Goal: Transaction & Acquisition: Purchase product/service

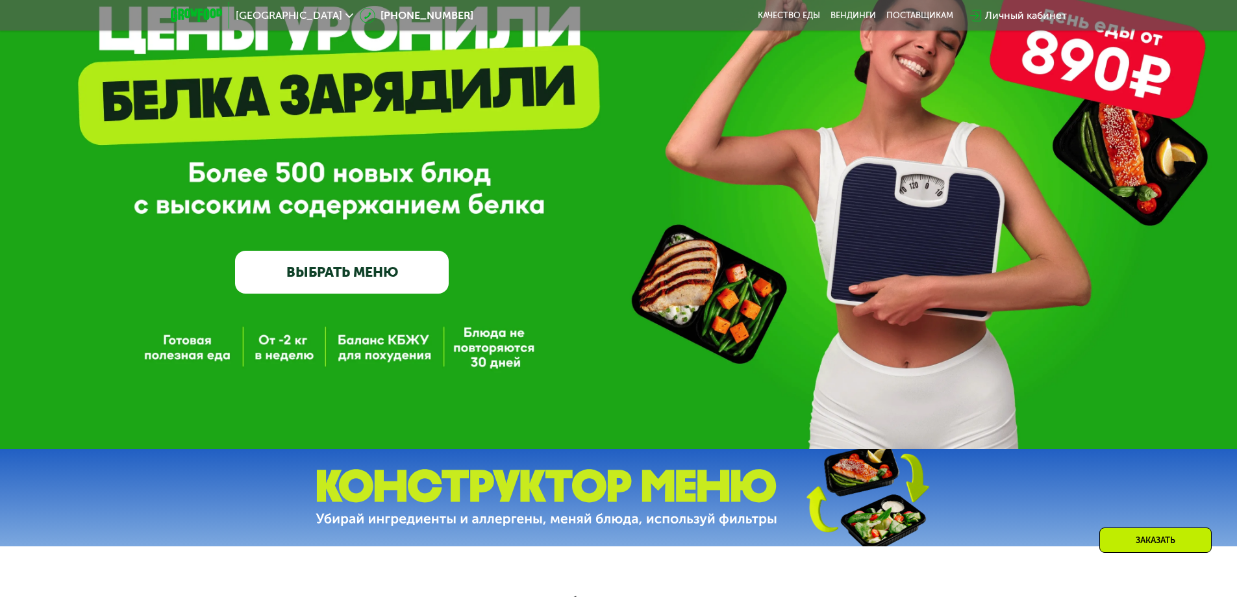
scroll to position [148, 0]
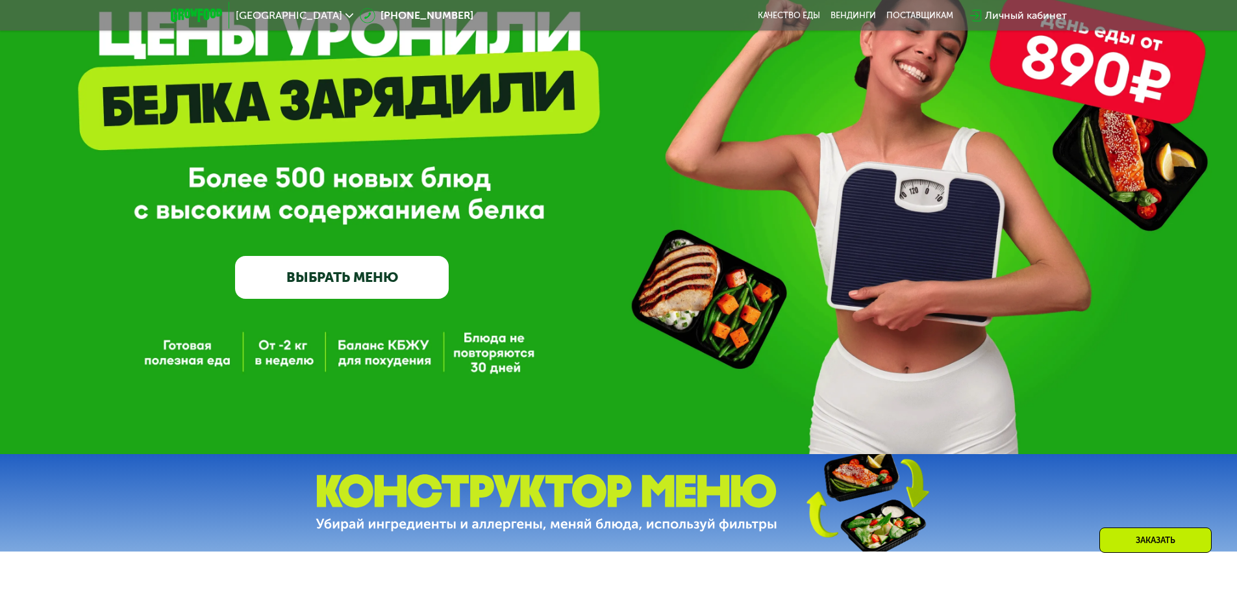
drag, startPoint x: 345, startPoint y: 344, endPoint x: 330, endPoint y: 360, distance: 22.1
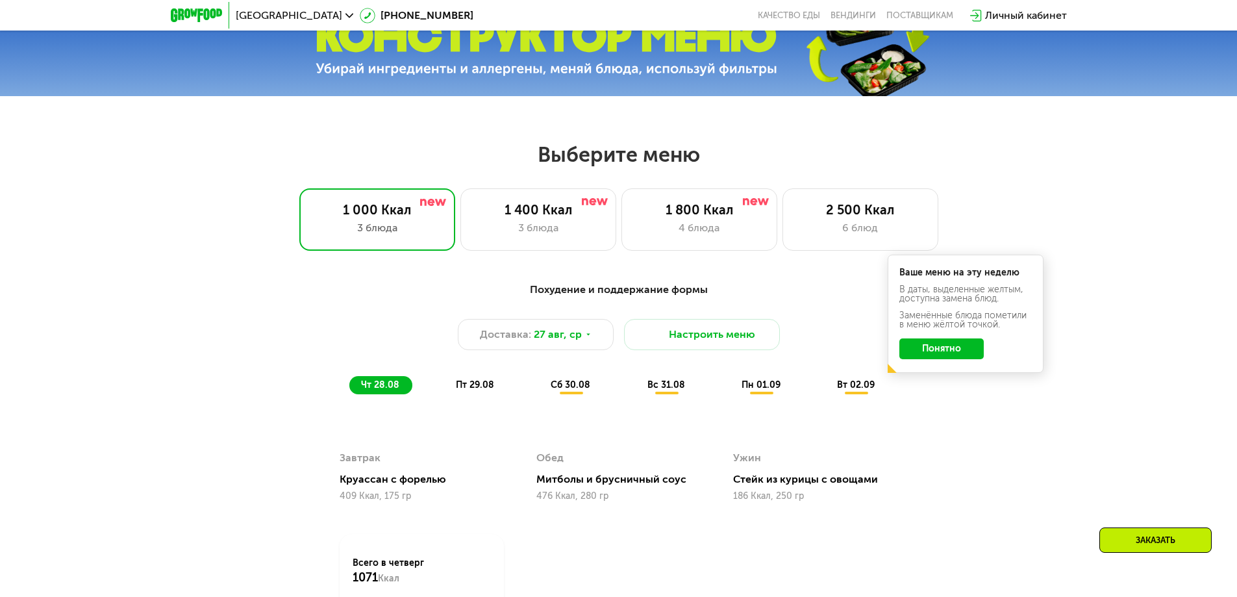
scroll to position [716, 0]
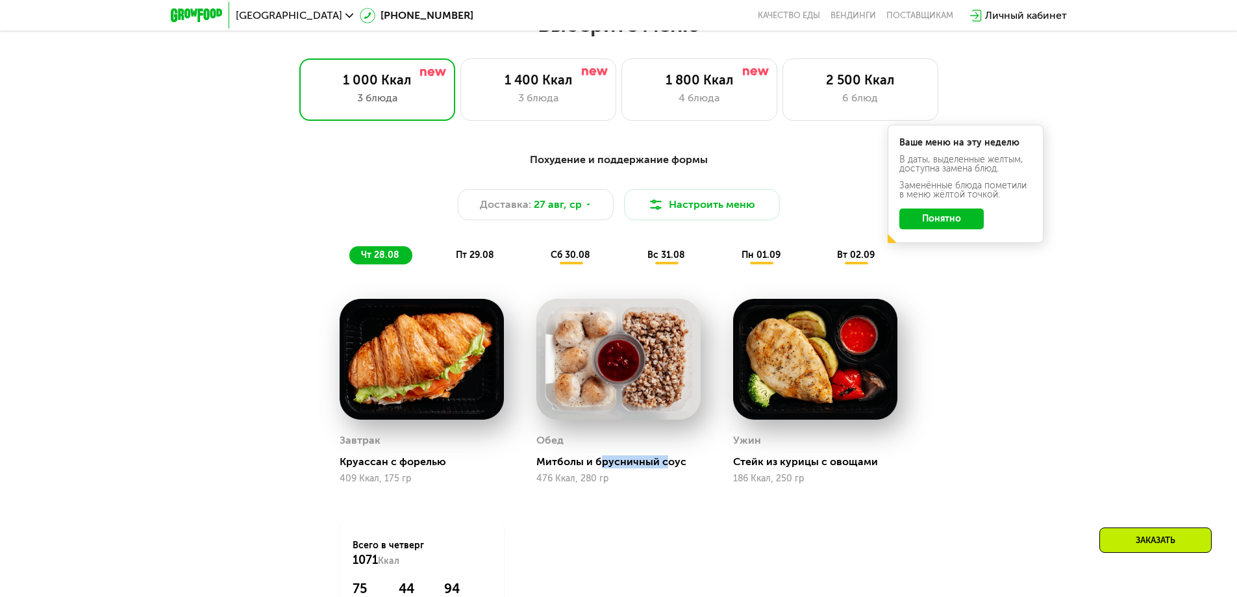
drag, startPoint x: 603, startPoint y: 472, endPoint x: 666, endPoint y: 468, distance: 63.1
click at [666, 468] on div "Митболы и брусничный соус" at bounding box center [623, 461] width 175 height 13
drag, startPoint x: 758, startPoint y: 469, endPoint x: 782, endPoint y: 465, distance: 24.3
click at [782, 465] on div "Стейк из курицы с овощами" at bounding box center [820, 461] width 175 height 13
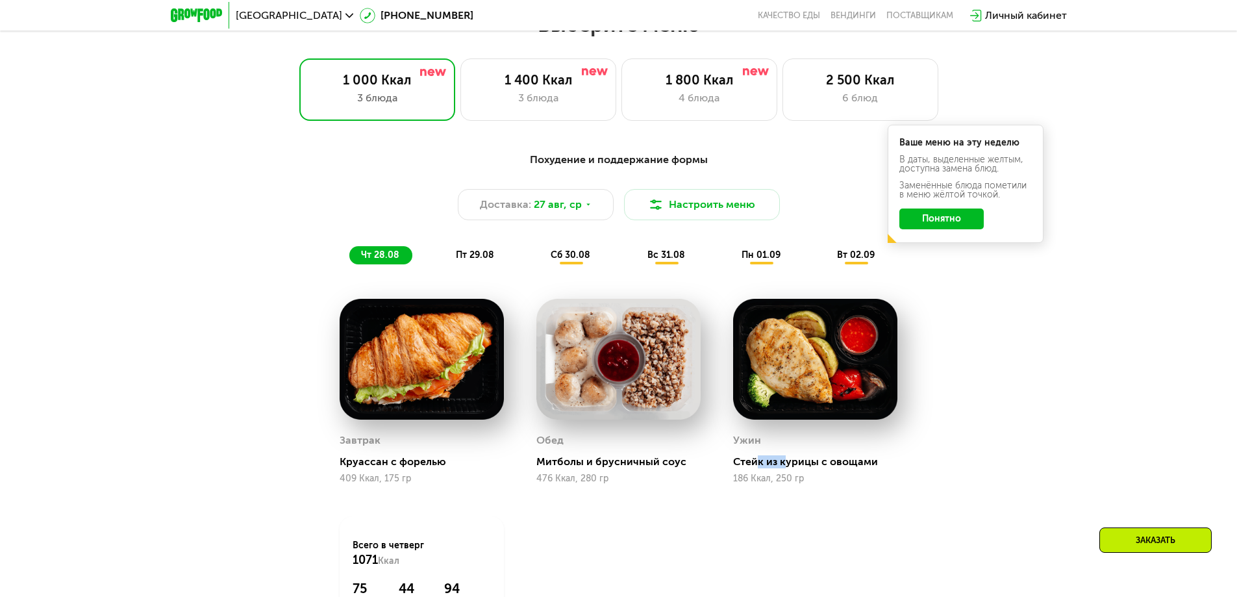
click at [782, 465] on div "Стейк из курицы с овощами" at bounding box center [820, 461] width 175 height 13
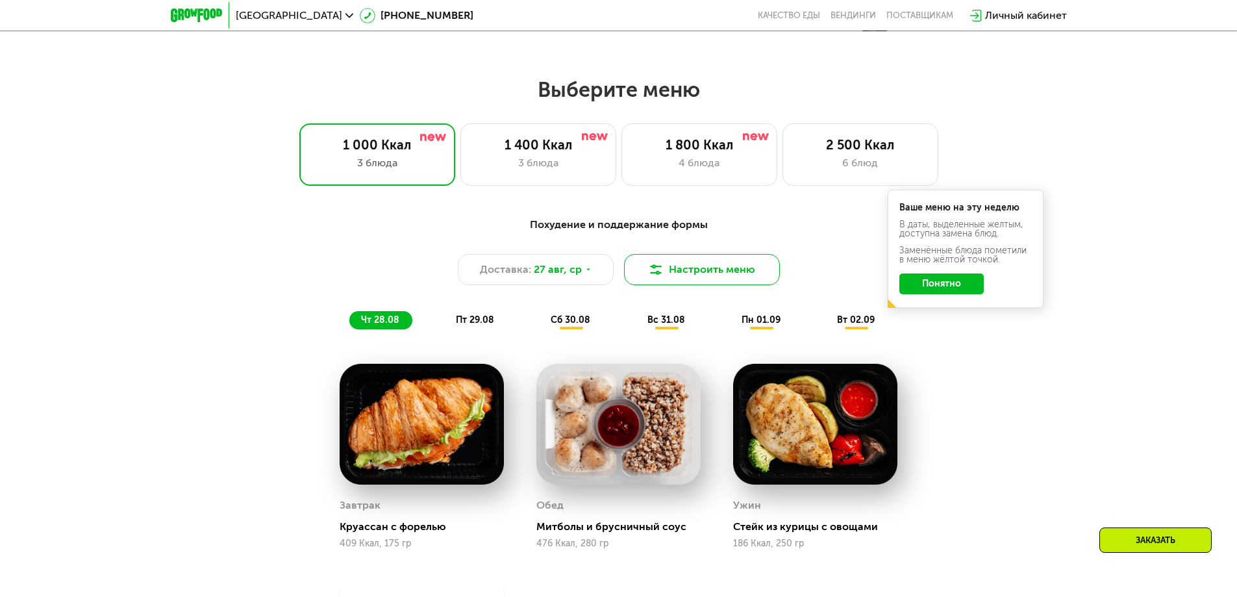
click at [708, 268] on button "Настроить меню" at bounding box center [702, 269] width 156 height 31
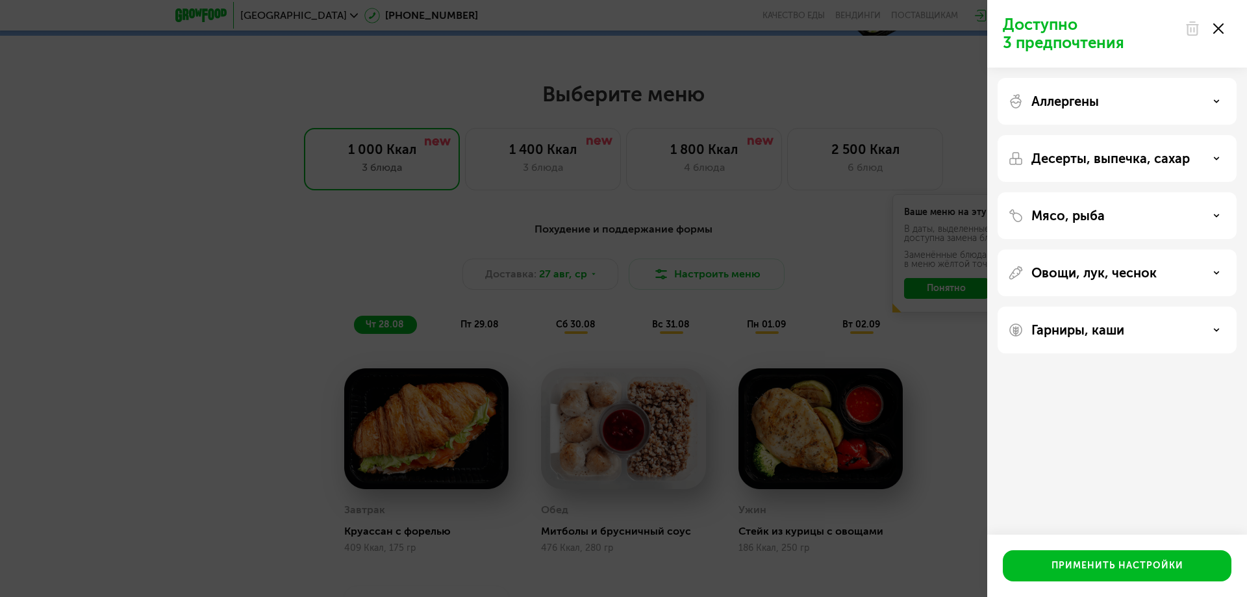
click at [1103, 208] on p "Мясо, рыба" at bounding box center [1067, 216] width 73 height 16
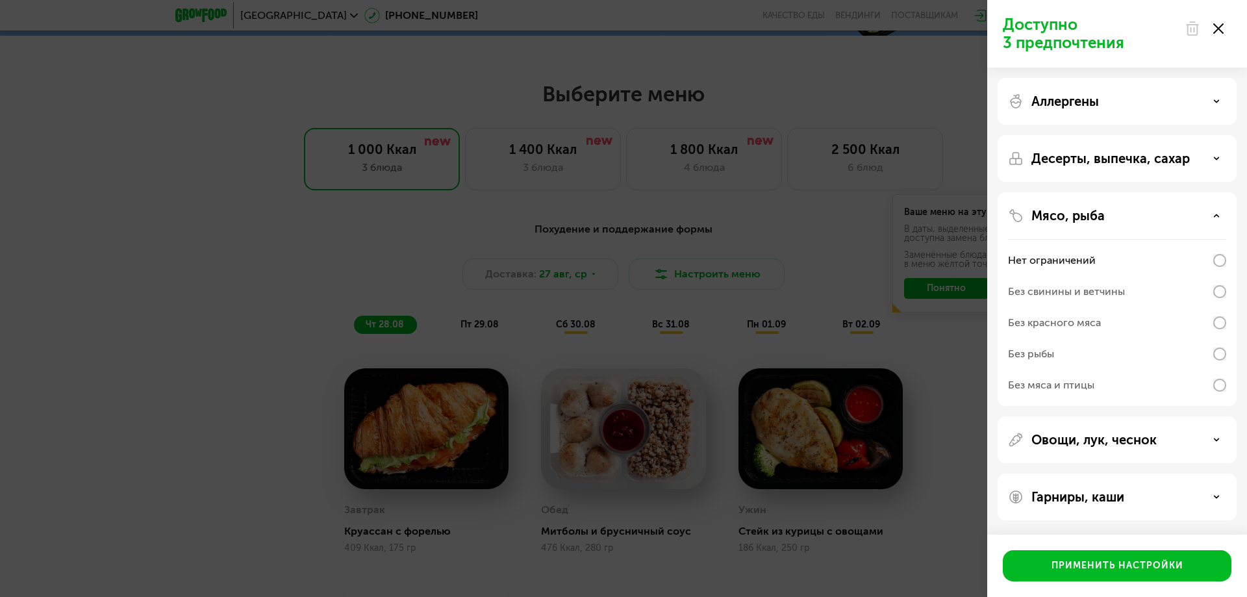
click at [1058, 252] on div "Нет ограничений" at bounding box center [1117, 260] width 218 height 31
click at [1058, 214] on p "Мясо, рыба" at bounding box center [1067, 216] width 73 height 16
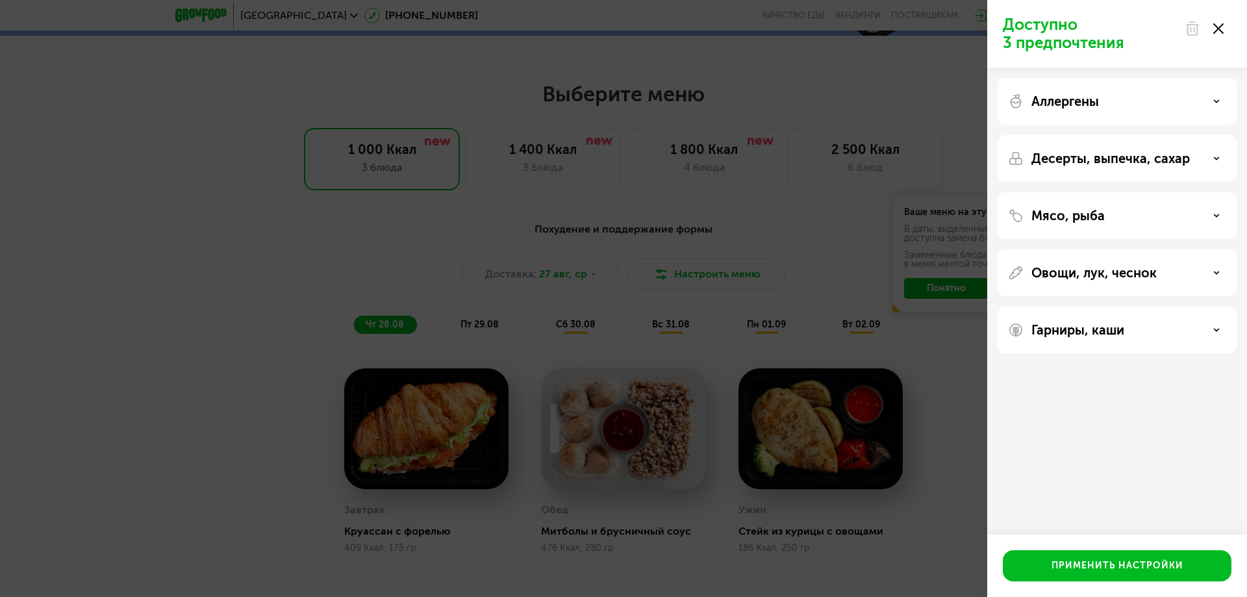
click at [1096, 154] on p "Десерты, выпечка, сахар" at bounding box center [1110, 159] width 158 height 16
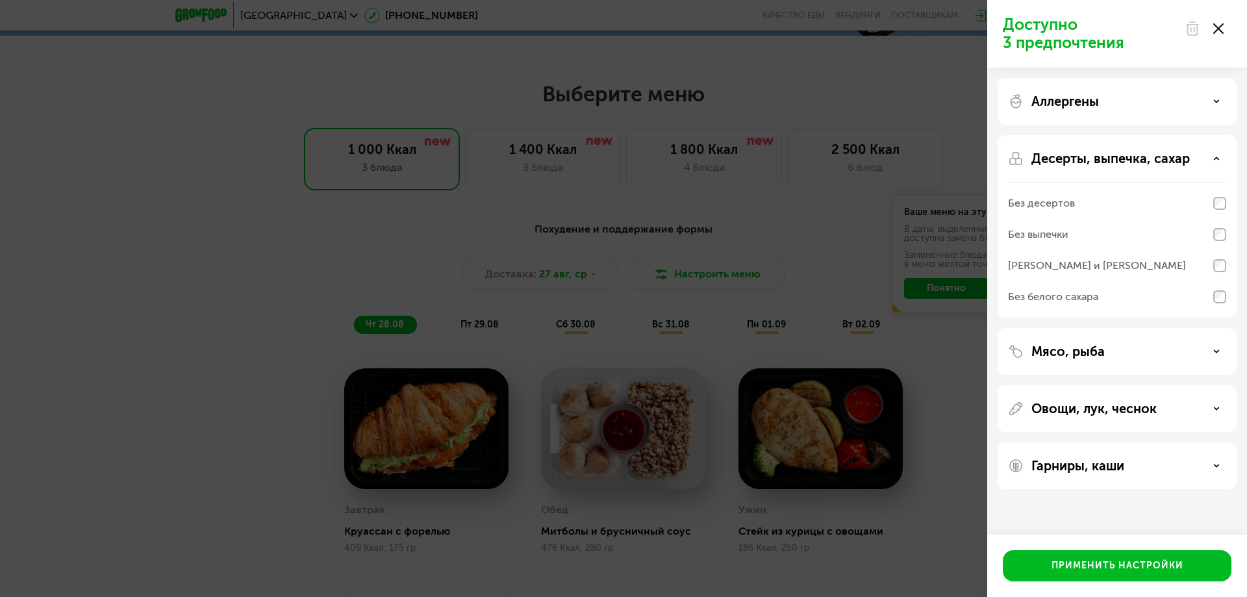
click at [1096, 154] on p "Десерты, выпечка, сахар" at bounding box center [1110, 159] width 158 height 16
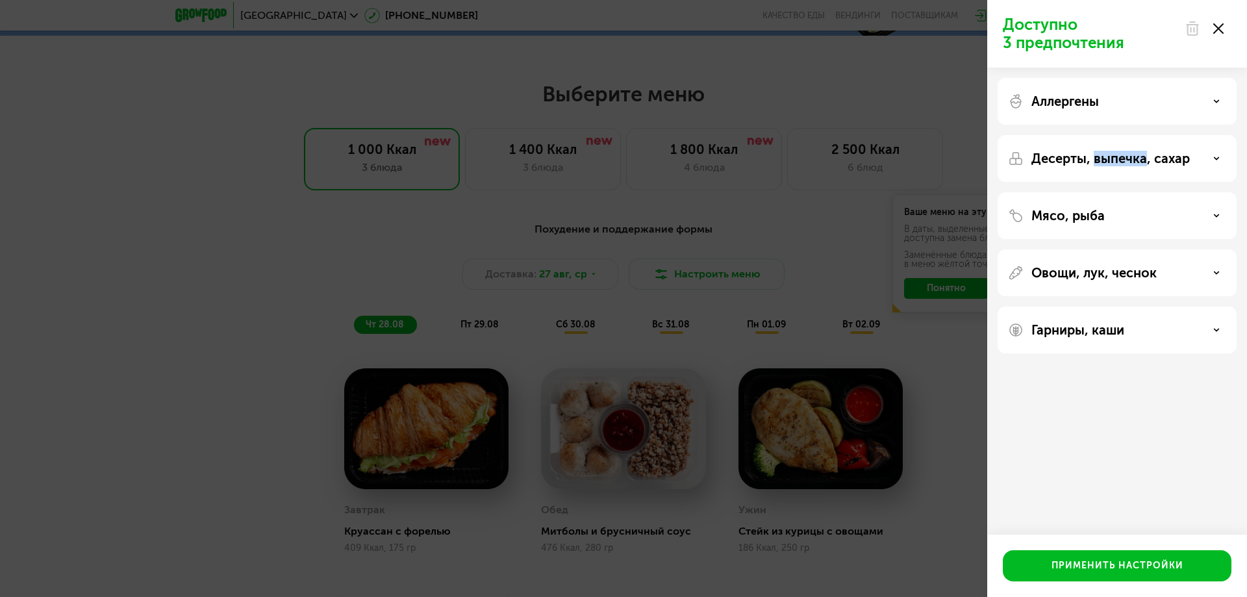
click at [1096, 154] on p "Десерты, выпечка, сахар" at bounding box center [1110, 159] width 158 height 16
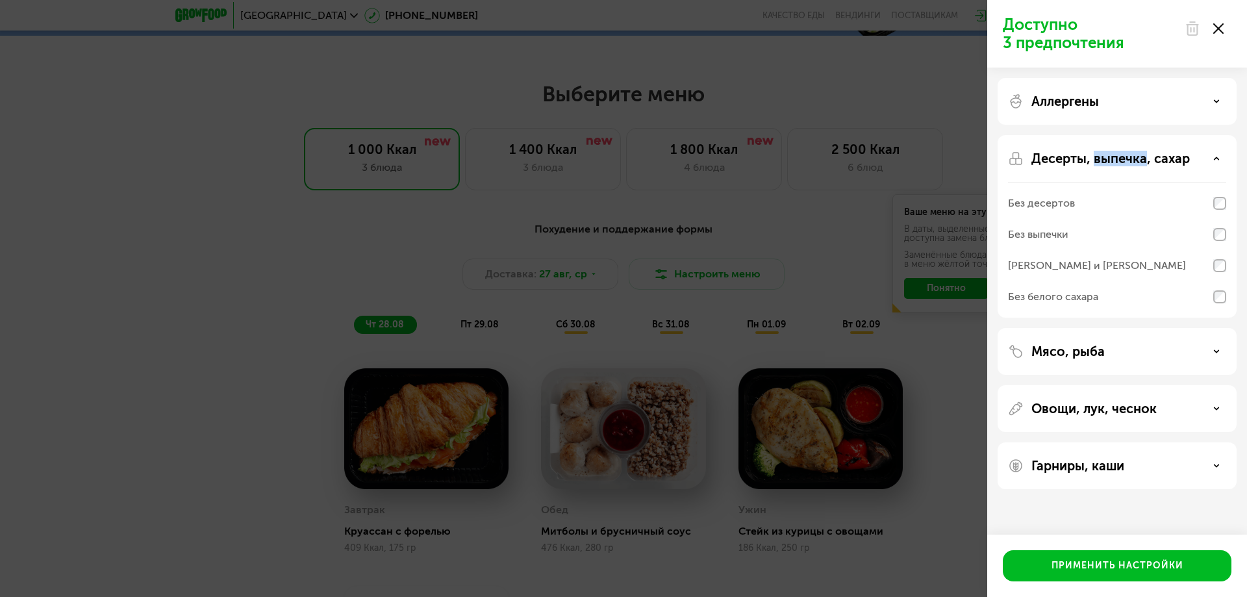
click at [1096, 154] on p "Десерты, выпечка, сахар" at bounding box center [1110, 159] width 158 height 16
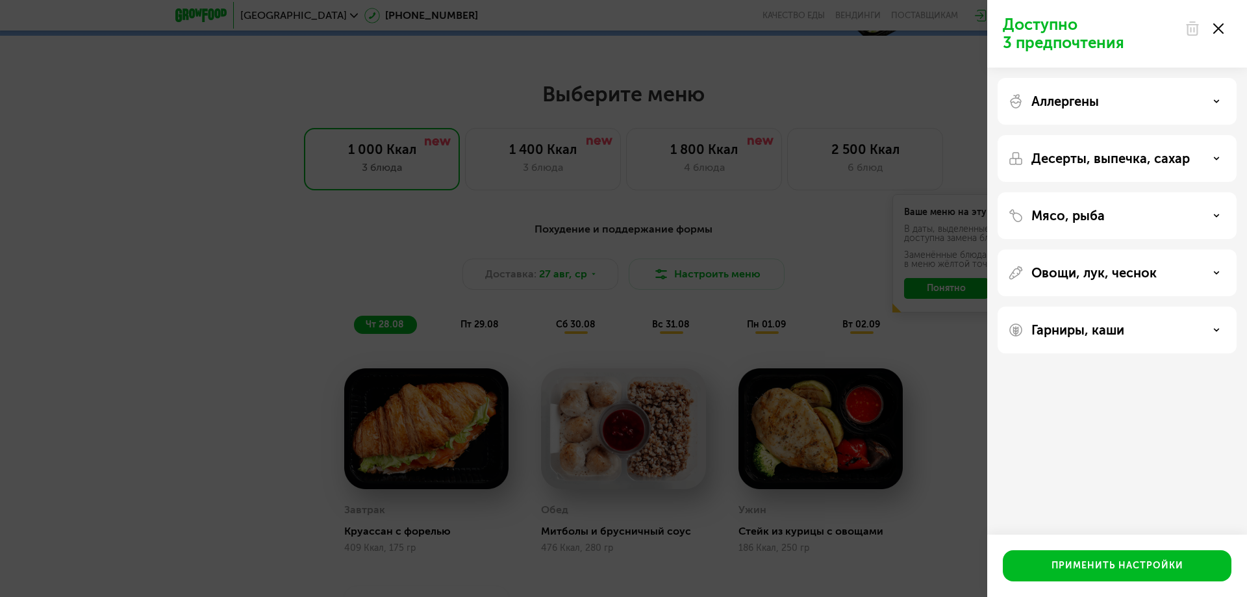
click at [780, 253] on div "Доступно 3 предпочтения Аллергены Десерты, выпечка, сахар Мясо, рыба Овощи, лук…" at bounding box center [623, 298] width 1247 height 597
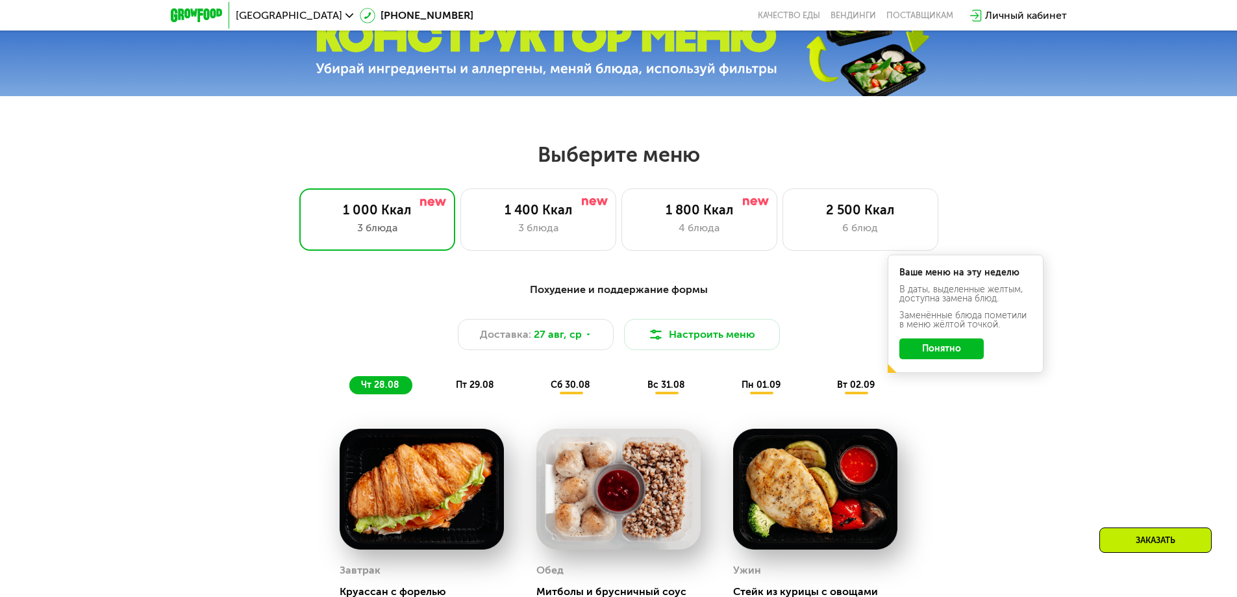
scroll to position [196, 0]
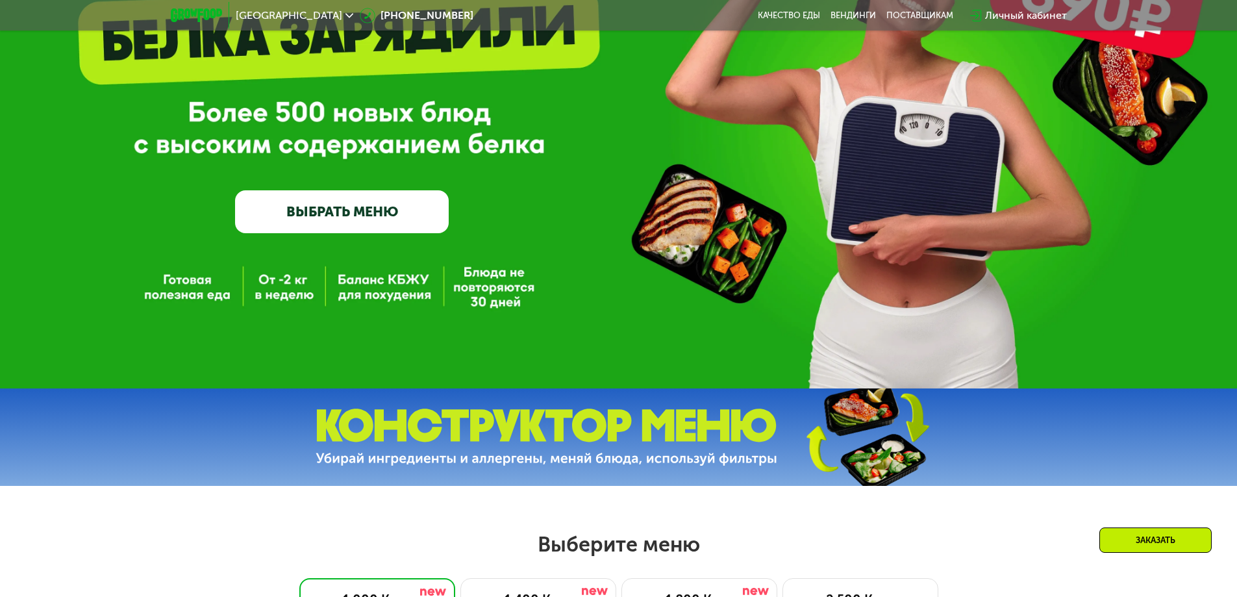
click at [277, 23] on div "[GEOGRAPHIC_DATA]" at bounding box center [294, 15] width 131 height 23
click at [263, 13] on span "[GEOGRAPHIC_DATA]" at bounding box center [289, 15] width 106 height 10
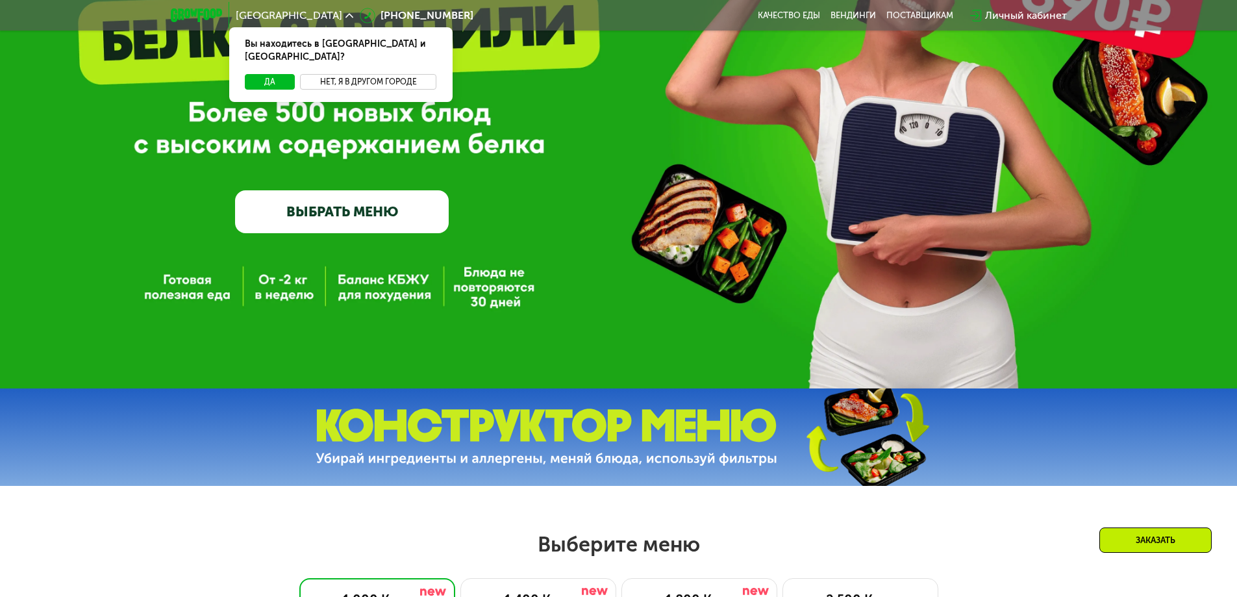
click at [368, 74] on button "Нет, я в другом городе" at bounding box center [368, 82] width 137 height 16
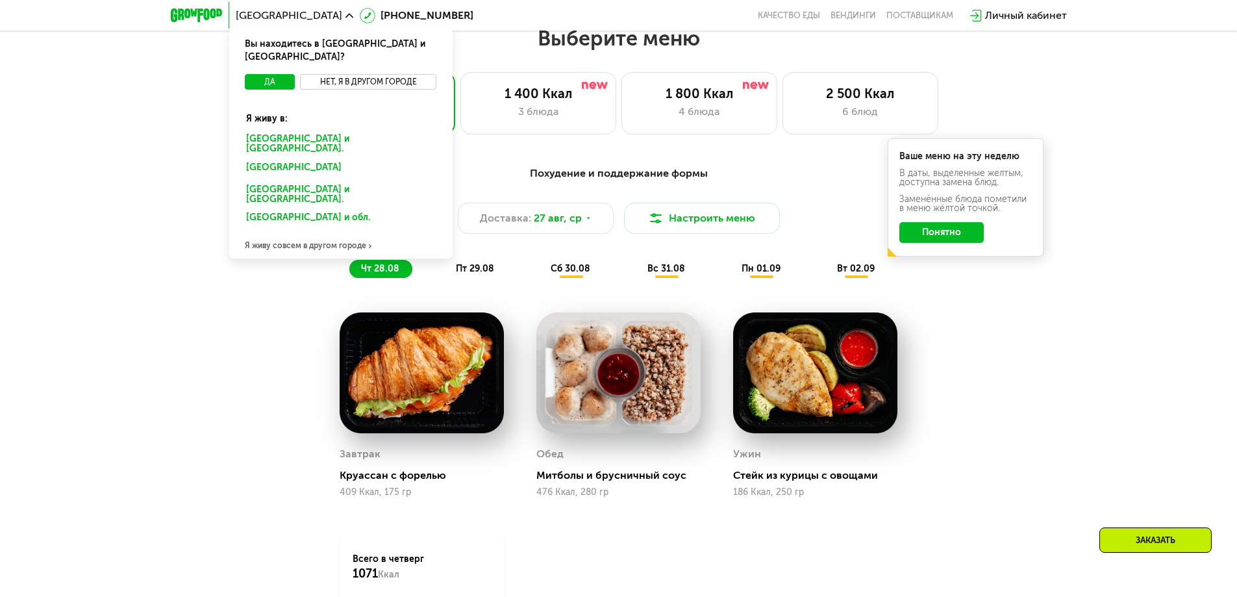
scroll to position [716, 0]
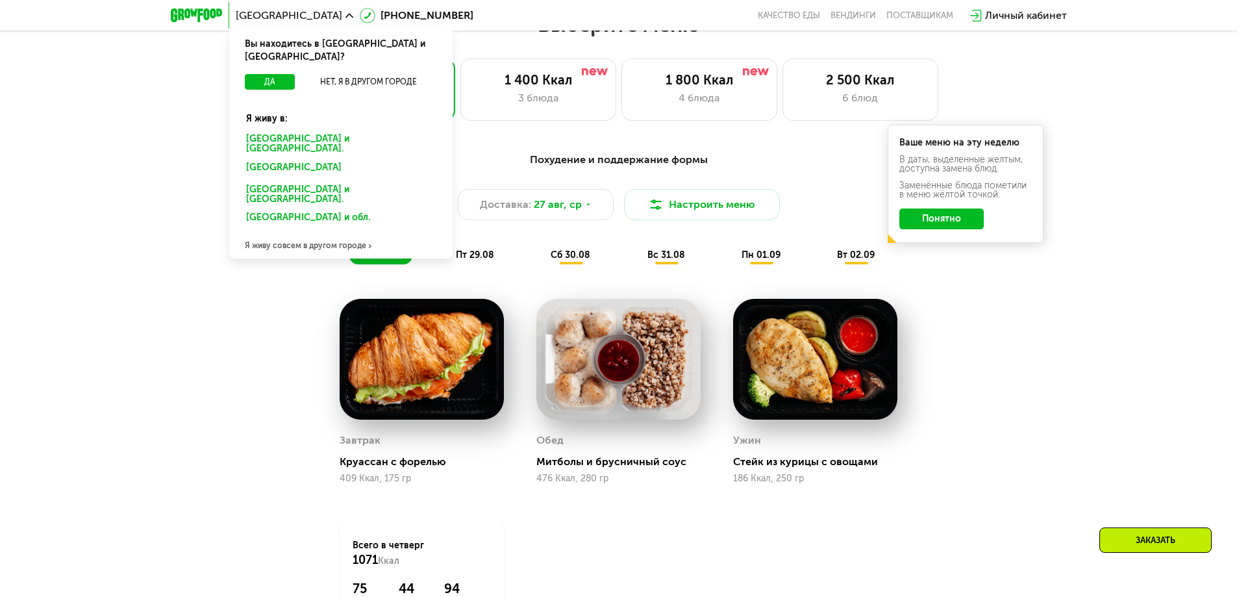
click at [340, 232] on div "Я живу совсем в другом городе" at bounding box center [340, 245] width 223 height 26
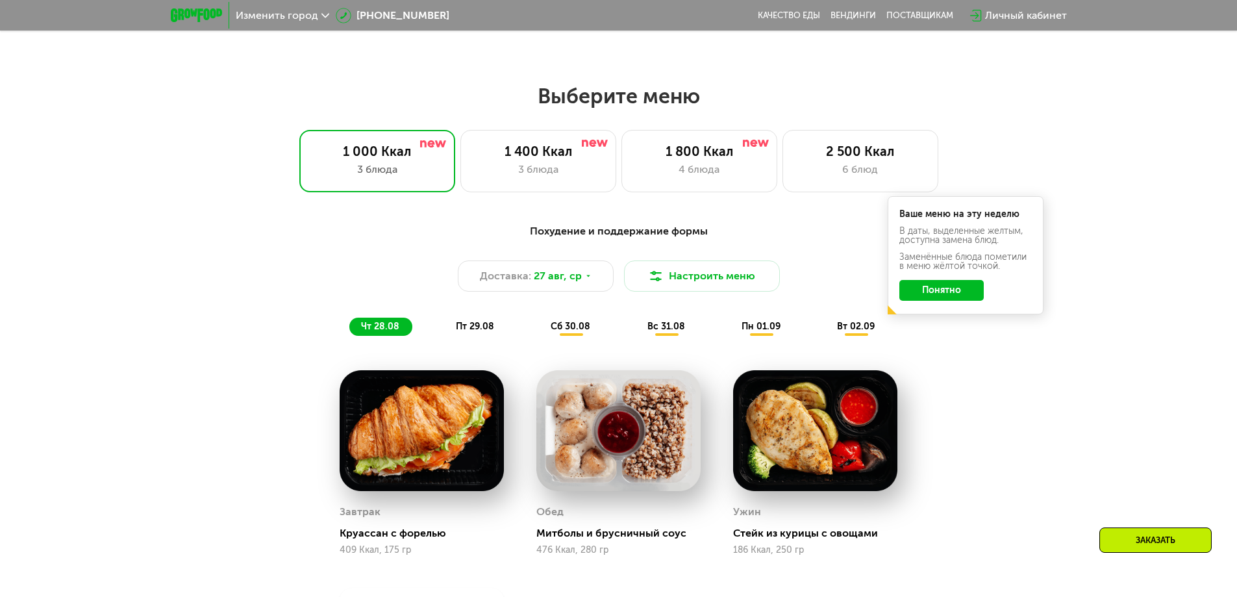
scroll to position [321, 0]
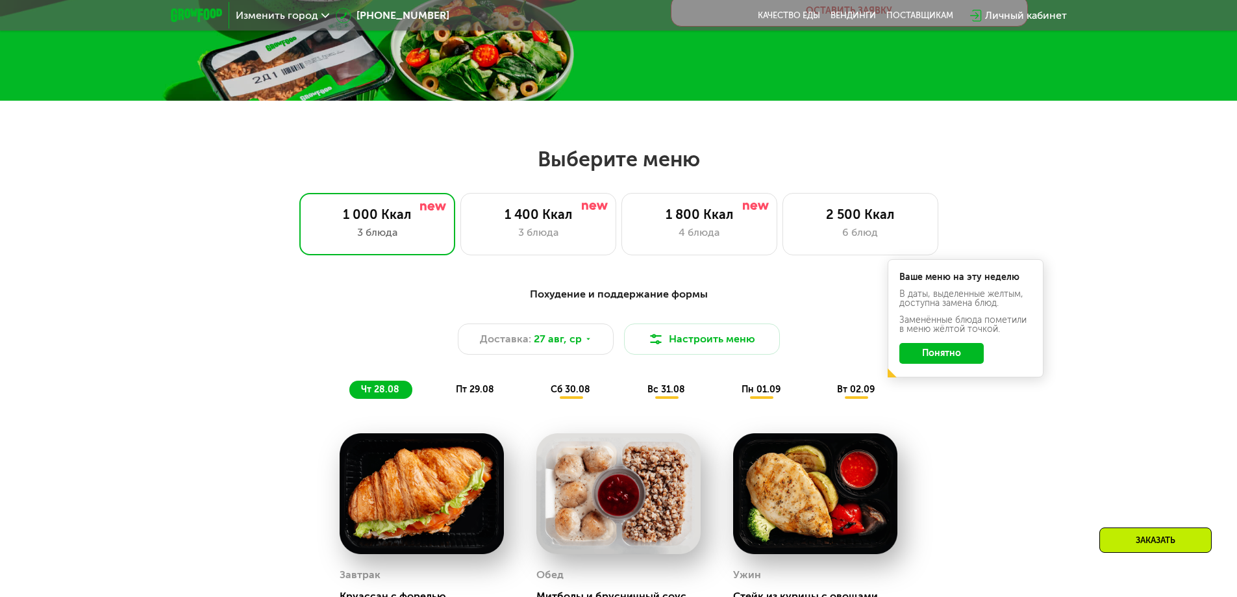
click at [1173, 376] on div "Похудение и поддержание формы Доставка: [DATE] Настроить меню чт 28.08 пт 29.08…" at bounding box center [618, 559] width 1237 height 582
click at [965, 357] on button "Понятно" at bounding box center [941, 353] width 84 height 21
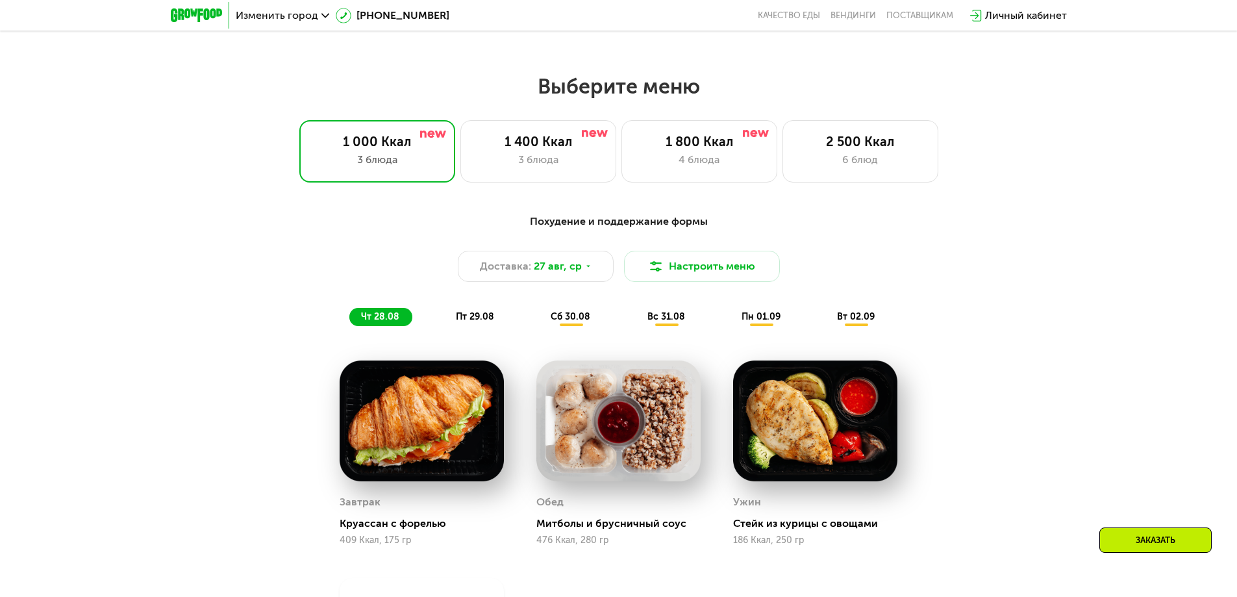
scroll to position [516, 0]
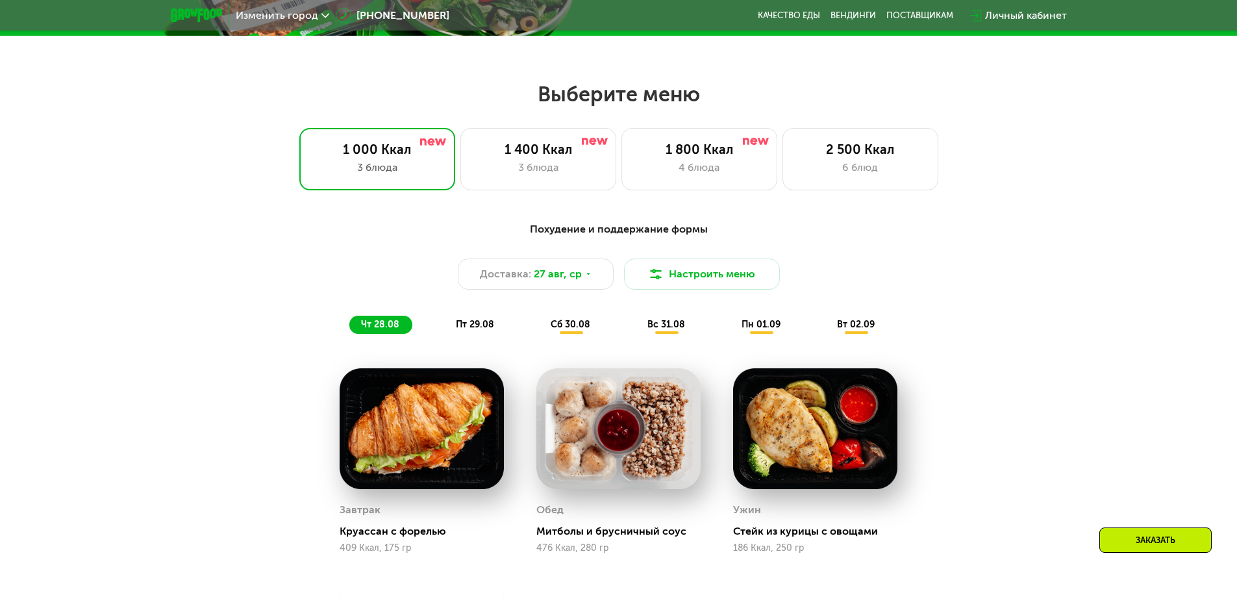
click at [487, 327] on span "пт 29.08" at bounding box center [475, 324] width 38 height 11
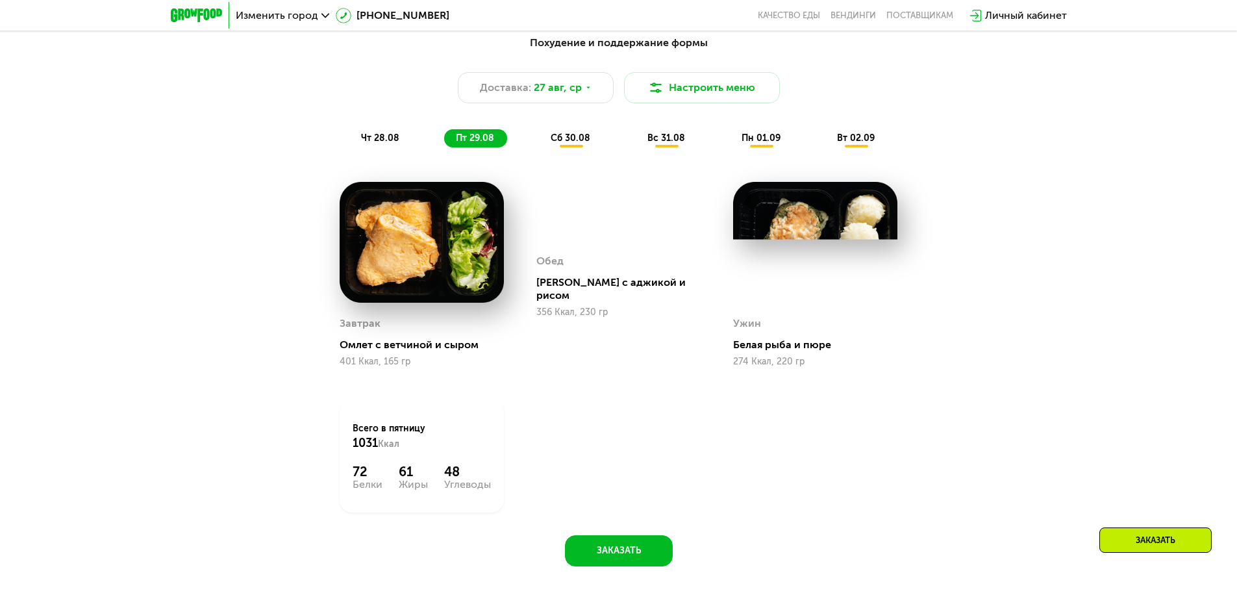
scroll to position [581, 0]
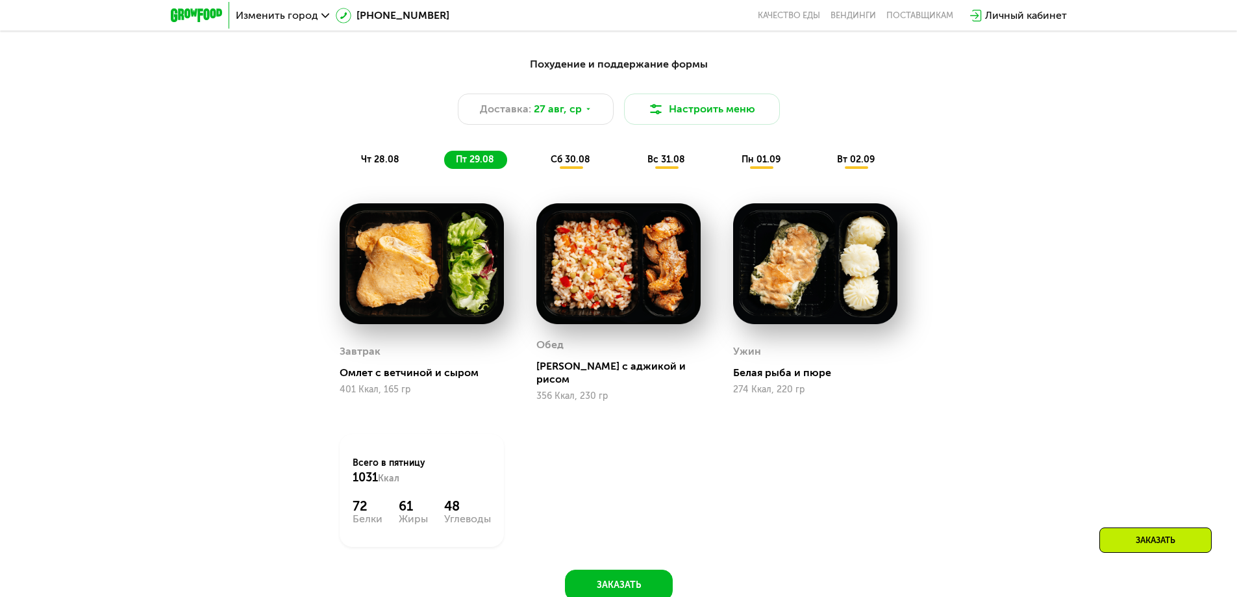
drag, startPoint x: 461, startPoint y: 373, endPoint x: 496, endPoint y: 362, distance: 37.0
click at [561, 165] on span "сб 30.08" at bounding box center [571, 160] width 40 height 11
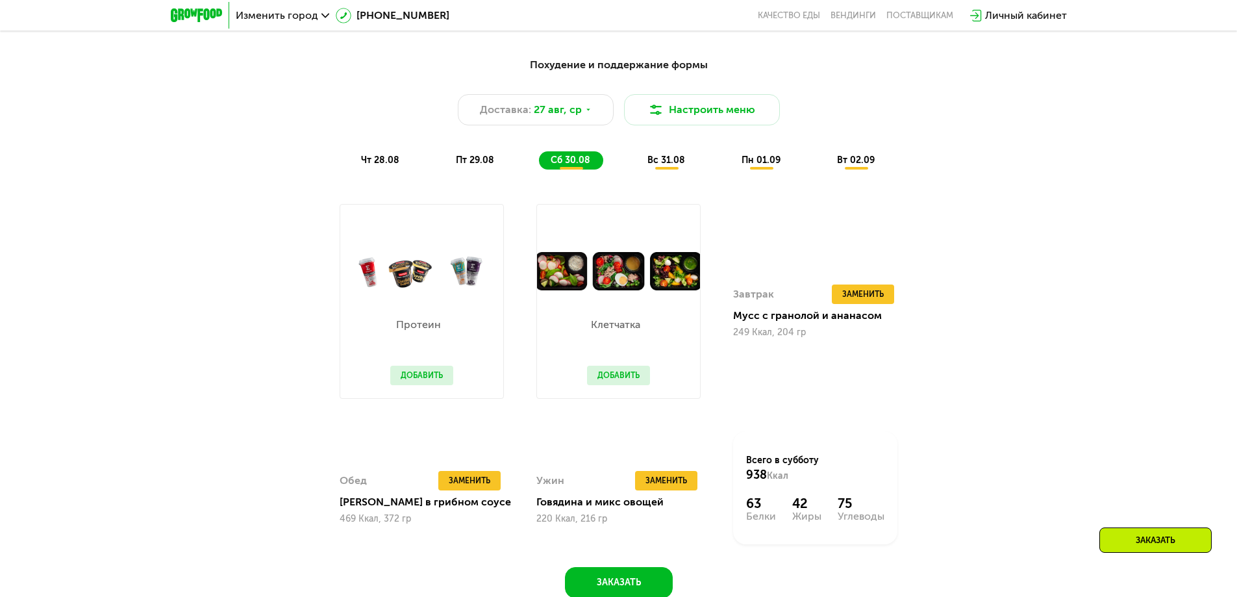
click at [301, 170] on div "Похудение и поддержание формы Доставка: [DATE] Настроить меню чт 28.08 пт 29.08…" at bounding box center [619, 113] width 784 height 128
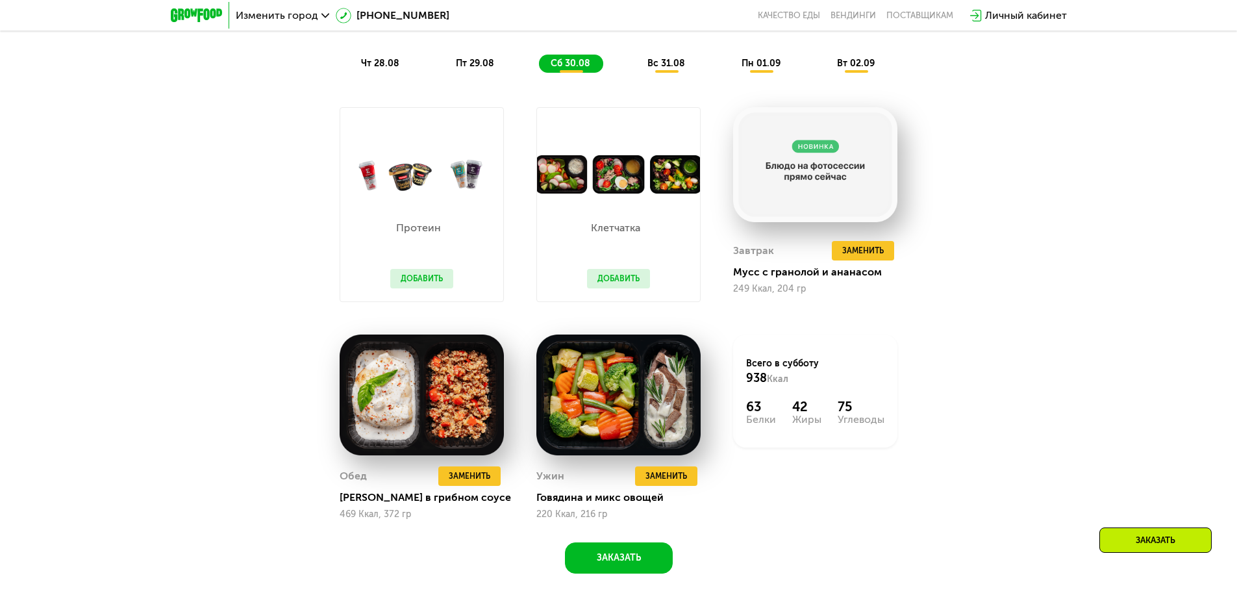
scroll to position [616, 0]
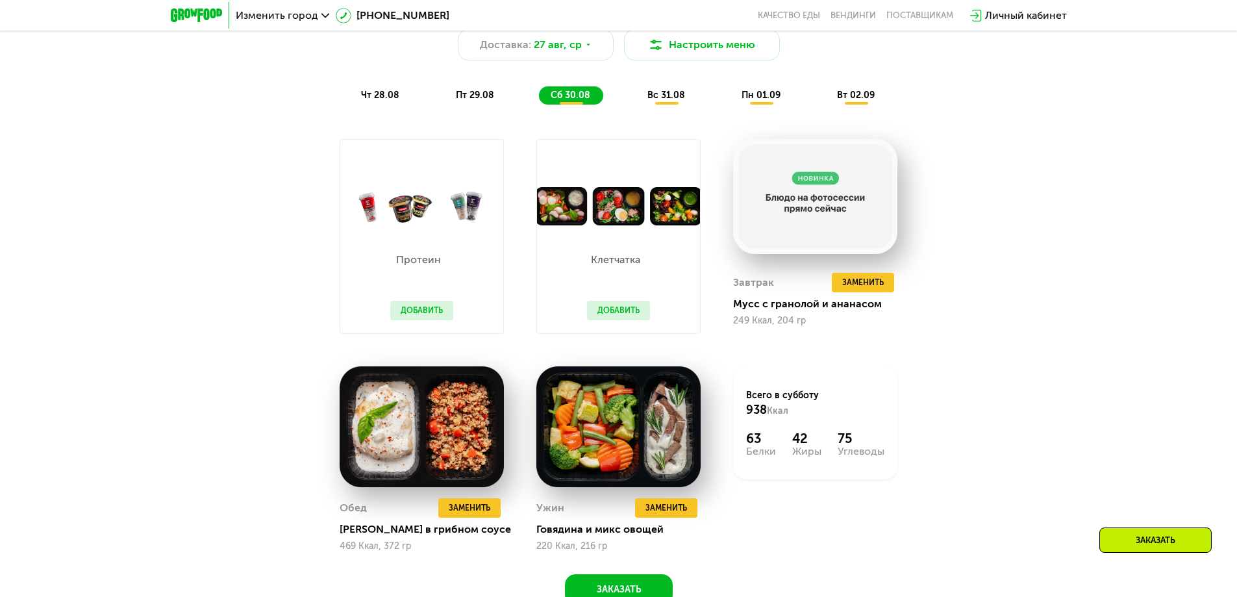
click at [393, 115] on div "Похудение и поддержание формы Доставка: [DATE] Настроить меню чт 28.08 пт 29.08…" at bounding box center [619, 294] width 800 height 621
click at [444, 86] on div "чт 28.08" at bounding box center [475, 95] width 63 height 18
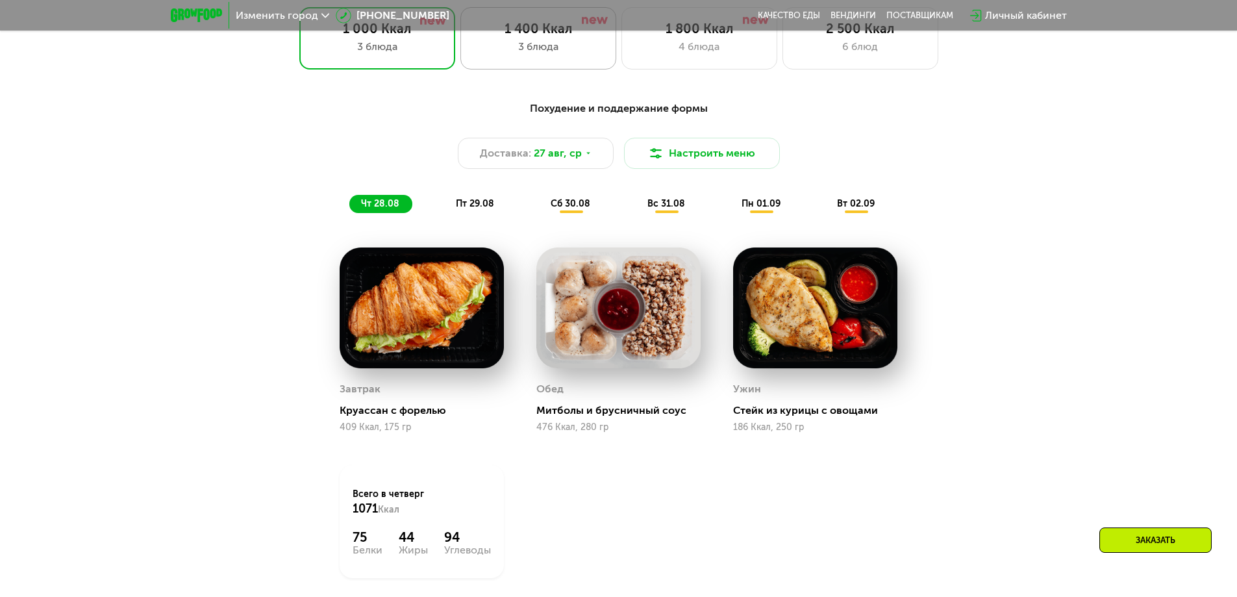
scroll to position [291, 0]
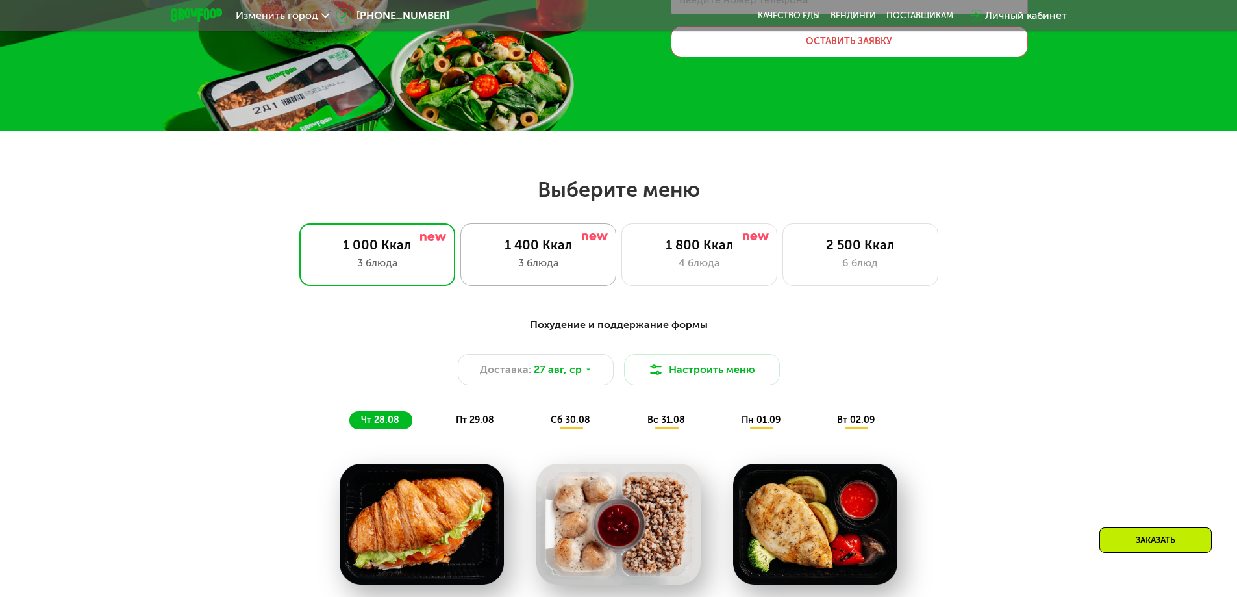
click at [543, 262] on div "3 блюда" at bounding box center [538, 263] width 129 height 16
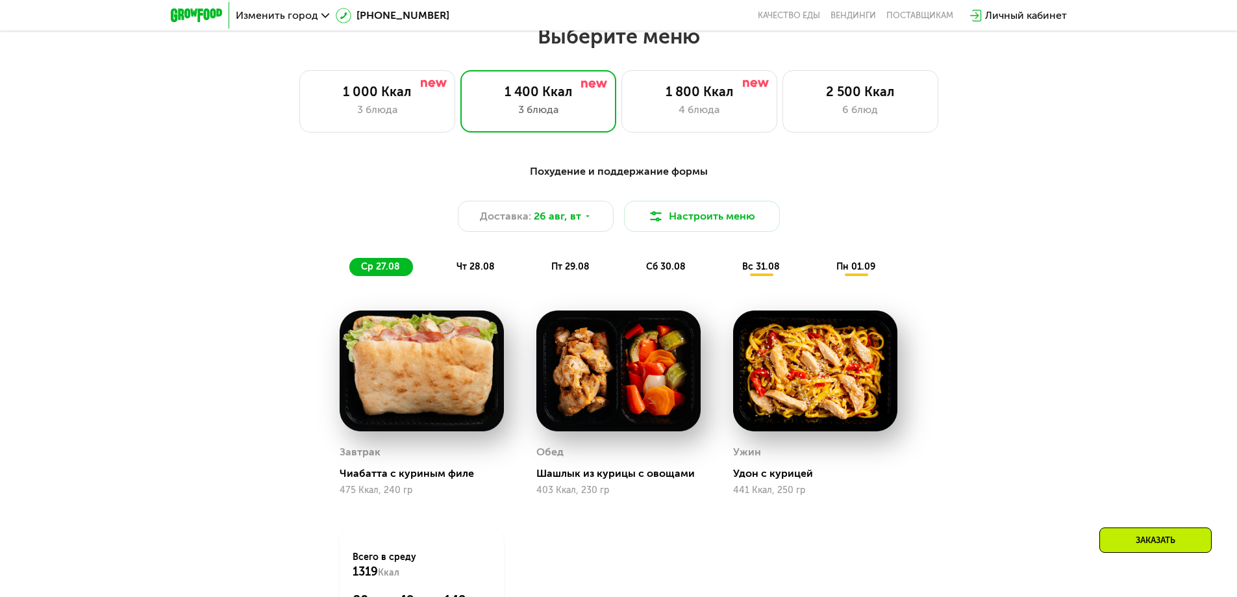
scroll to position [421, 0]
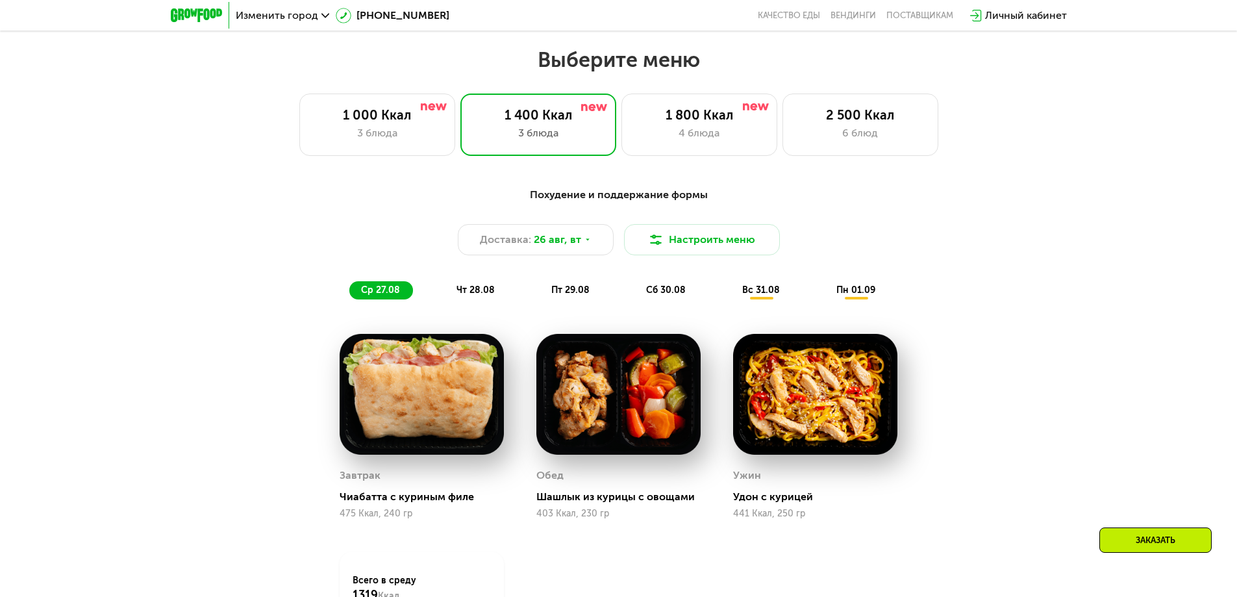
click at [362, 80] on div "Выберите меню 1 000 Ккал 3 блюда 1 400 Ккал 3 блюда 1 800 Ккал 4 блюда 2 500 Кк…" at bounding box center [618, 101] width 1237 height 109
click at [371, 138] on div "3 блюда" at bounding box center [377, 133] width 129 height 16
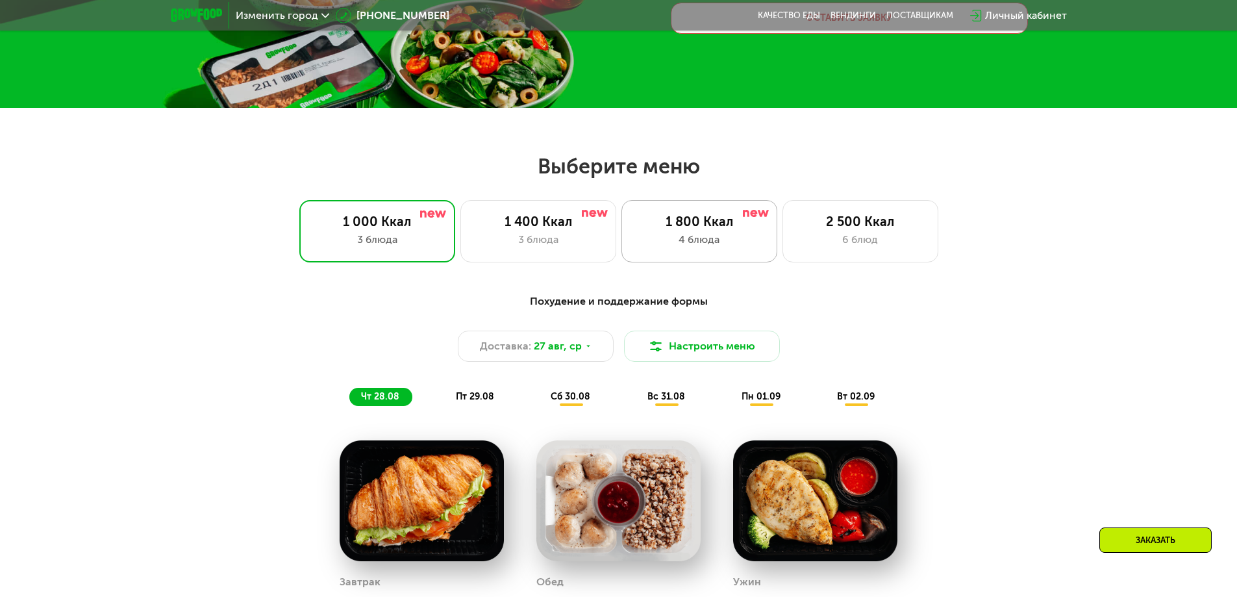
scroll to position [291, 0]
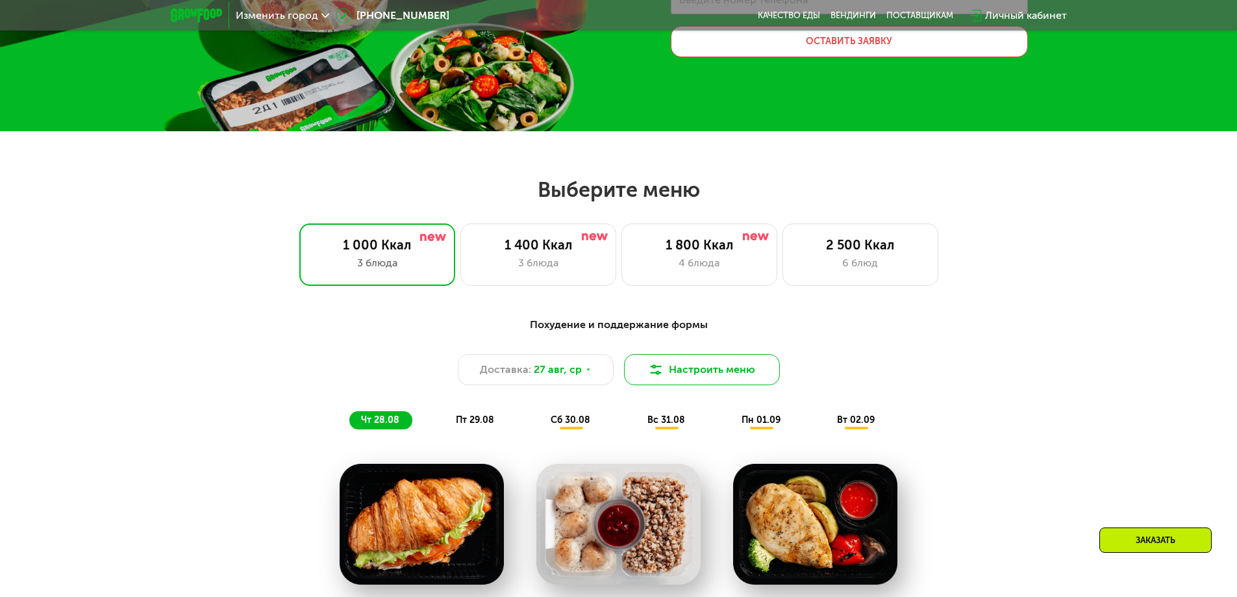
click at [721, 375] on button "Настроить меню" at bounding box center [702, 369] width 156 height 31
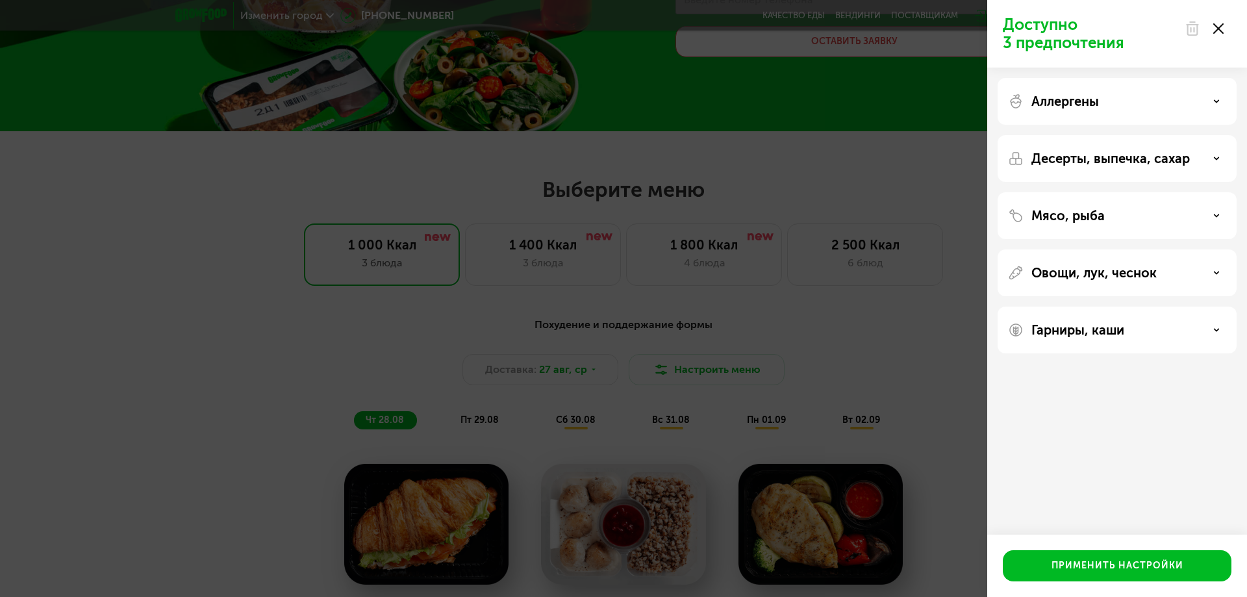
click at [1045, 135] on div "Аллергены" at bounding box center [1116, 158] width 239 height 47
click at [1051, 95] on p "Аллергены" at bounding box center [1065, 101] width 68 height 16
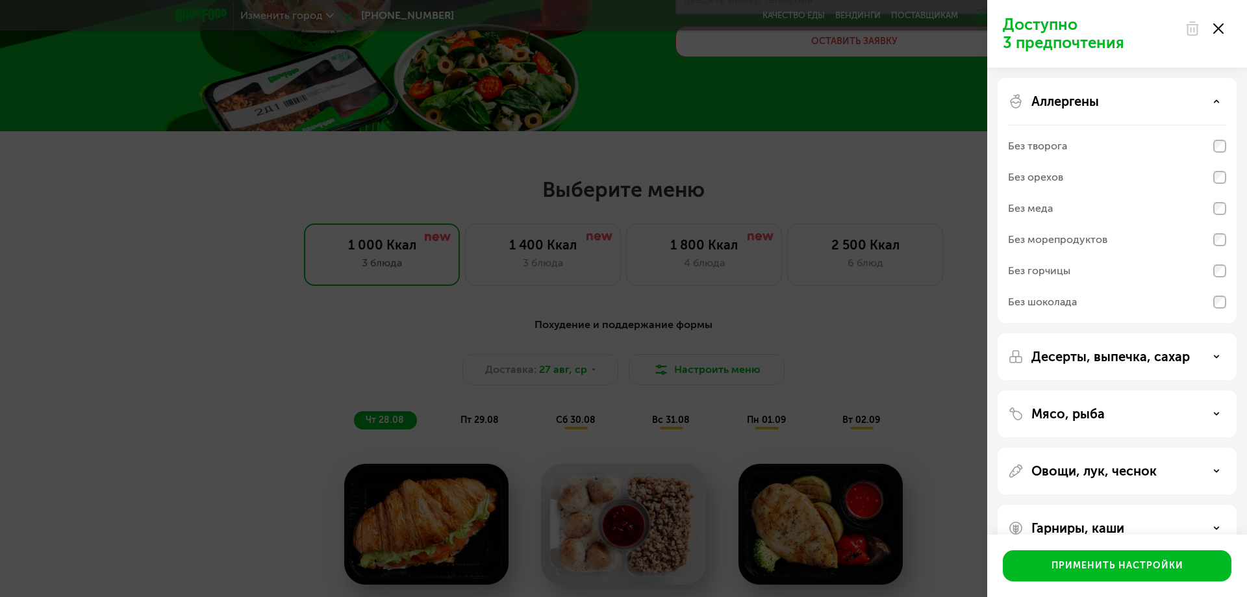
click at [1053, 102] on p "Аллергены" at bounding box center [1065, 101] width 68 height 16
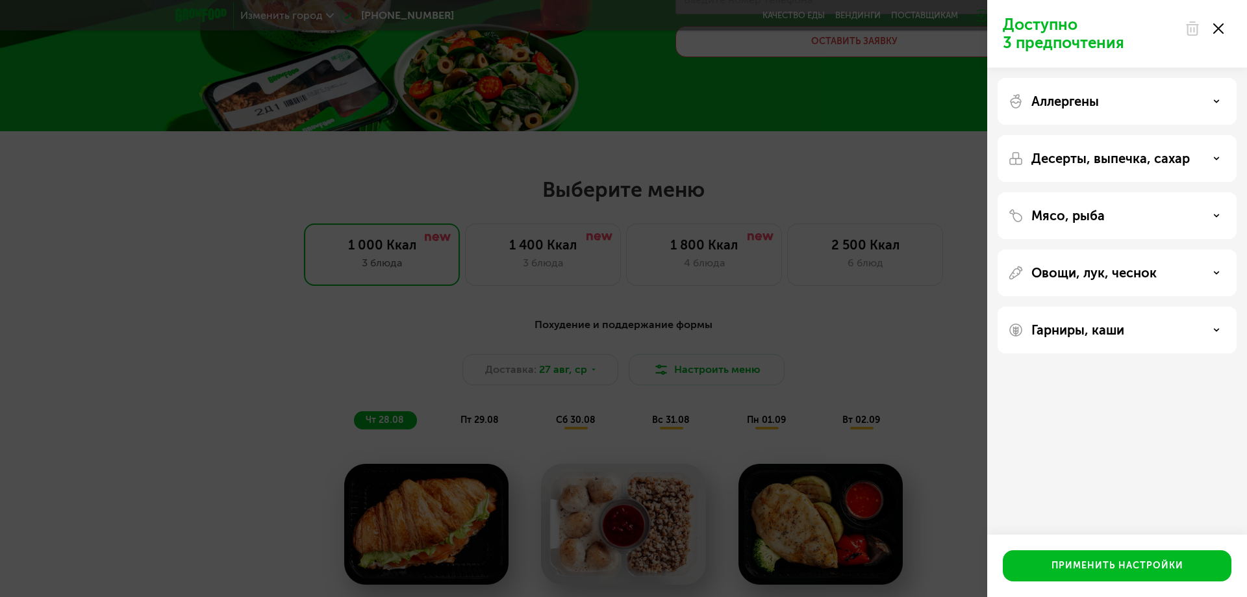
click at [1091, 162] on p "Десерты, выпечка, сахар" at bounding box center [1110, 159] width 158 height 16
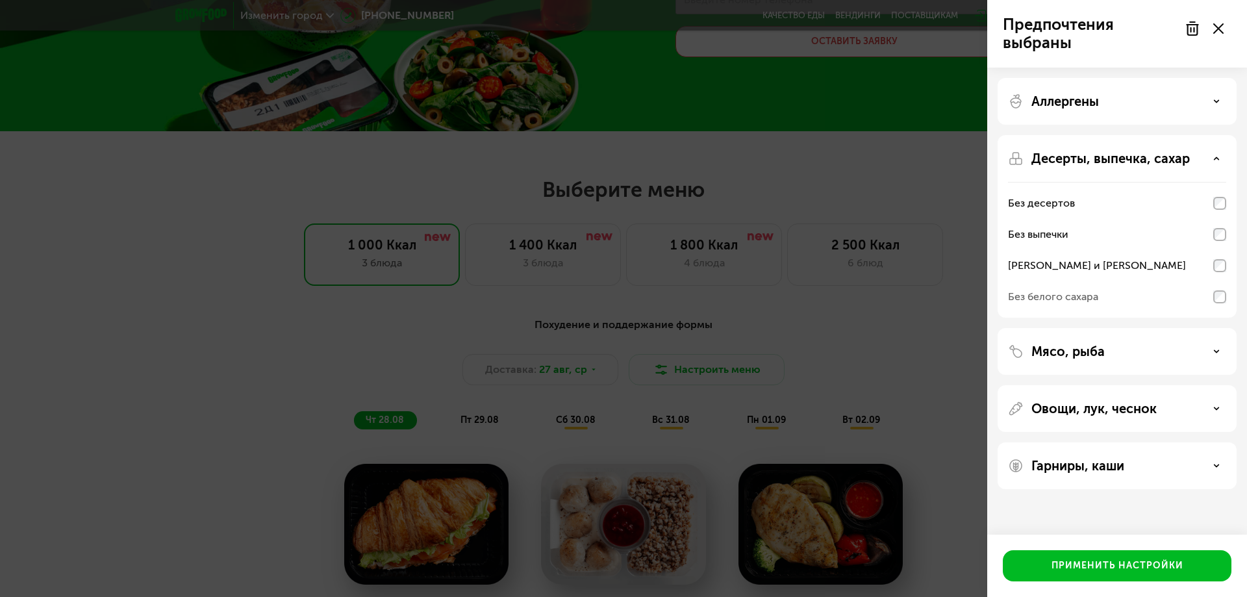
click at [1217, 290] on div "Без белого сахара" at bounding box center [1117, 296] width 218 height 31
click at [1208, 291] on div "Без белого сахара" at bounding box center [1117, 296] width 218 height 31
click at [1221, 211] on div "Без десертов" at bounding box center [1117, 203] width 218 height 31
click at [1221, 281] on div "[PERSON_NAME] и [PERSON_NAME]" at bounding box center [1117, 296] width 218 height 31
click at [1219, 250] on div "Без выпечки" at bounding box center [1117, 265] width 218 height 31
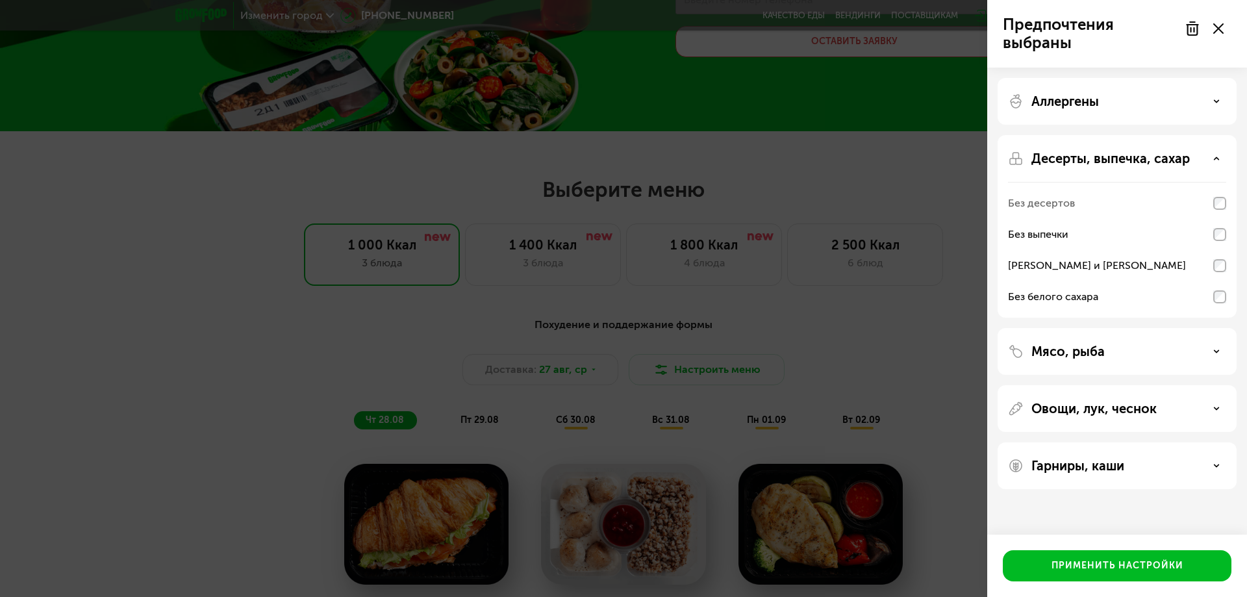
click at [1219, 219] on div "Без десертов" at bounding box center [1117, 234] width 218 height 31
click at [1221, 250] on div "Без выпечки" at bounding box center [1117, 265] width 218 height 31
click at [1220, 281] on div "[PERSON_NAME] и [PERSON_NAME]" at bounding box center [1117, 296] width 218 height 31
click at [1216, 219] on div "Без десертов" at bounding box center [1117, 234] width 218 height 31
click at [1160, 160] on p "Десерты, выпечка, сахар" at bounding box center [1110, 159] width 158 height 16
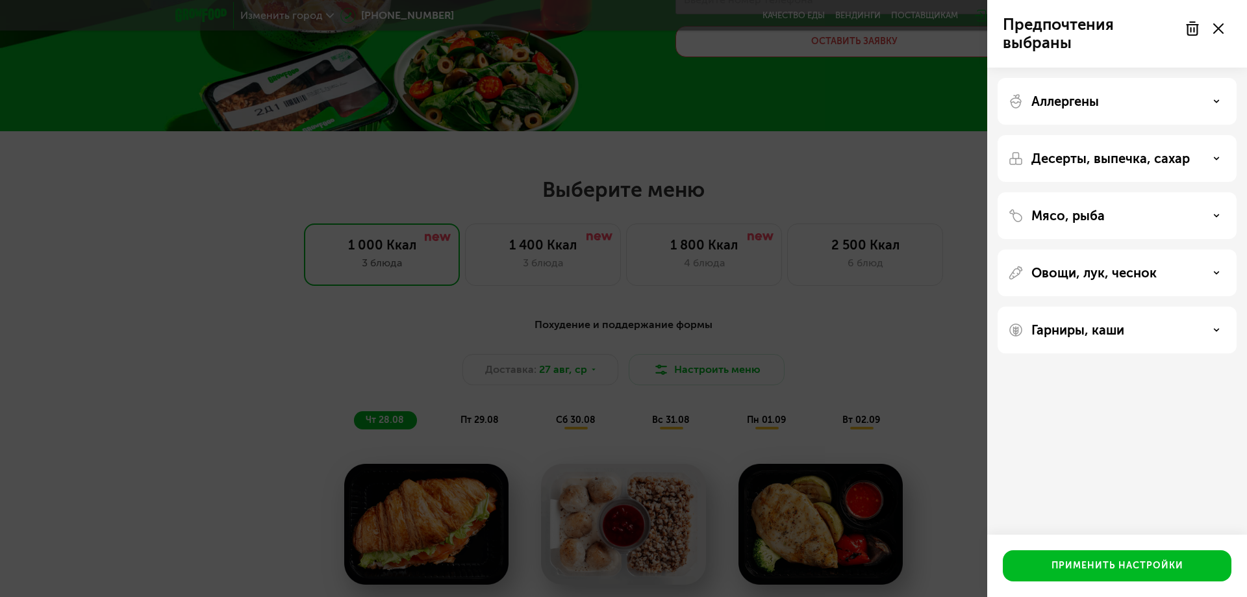
click at [1149, 221] on div "Мясо, рыба" at bounding box center [1117, 216] width 218 height 16
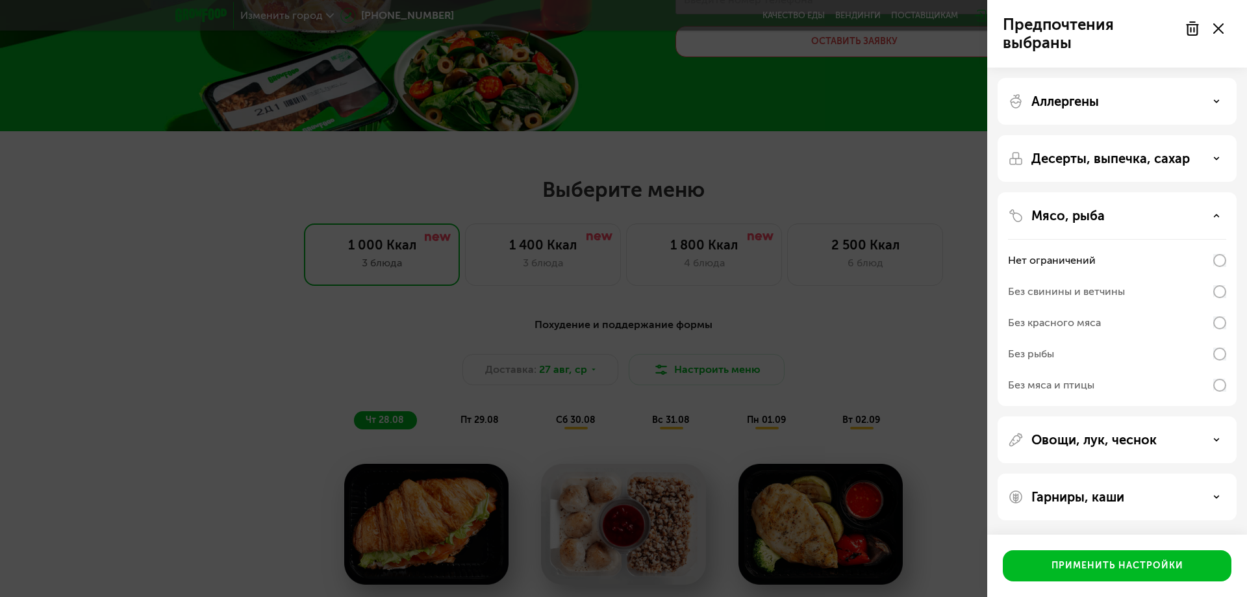
click at [1212, 307] on div "Без свинины и ветчины" at bounding box center [1117, 322] width 218 height 31
click at [1151, 560] on button "Применить настройки" at bounding box center [1117, 565] width 229 height 31
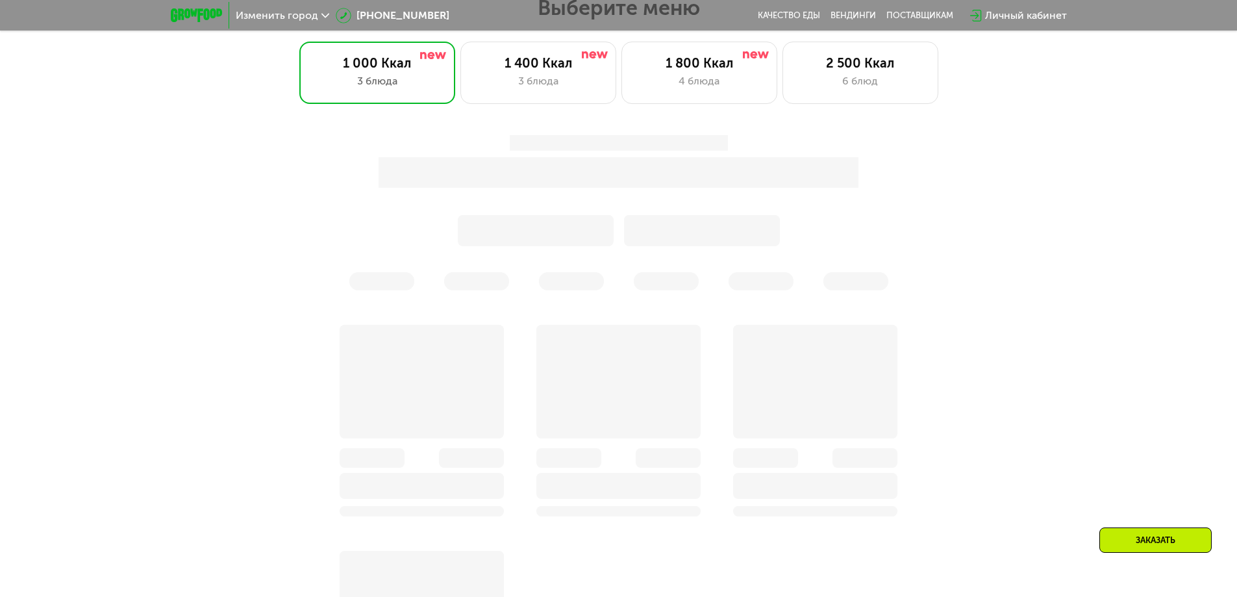
scroll to position [486, 0]
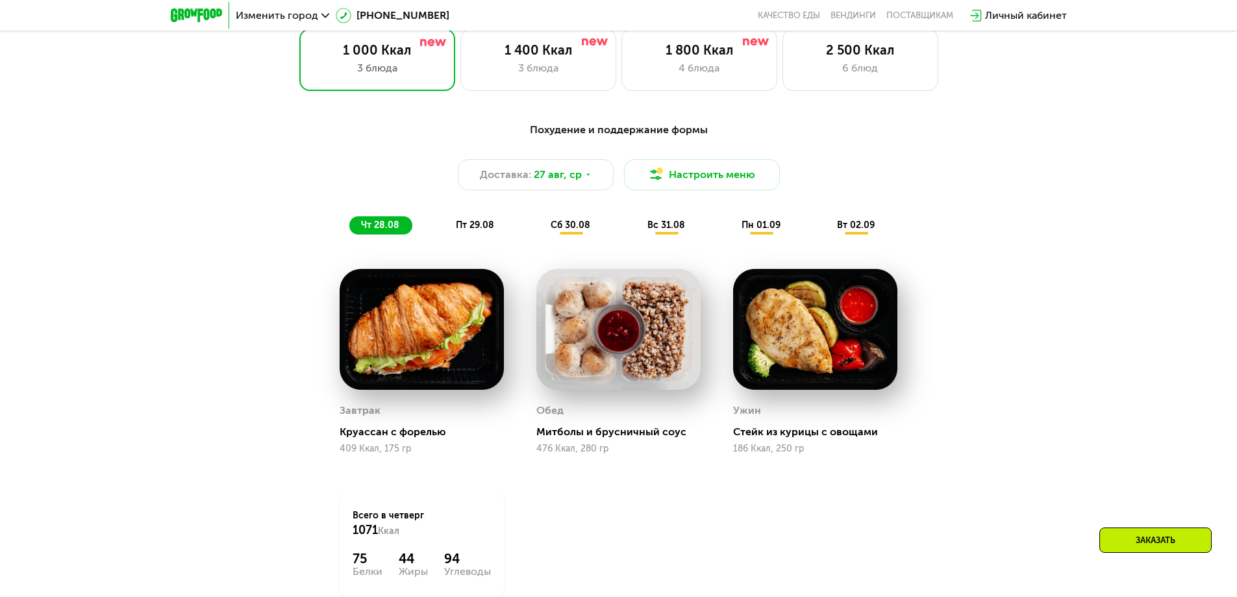
click at [1153, 532] on div "Заказать" at bounding box center [1155, 539] width 112 height 25
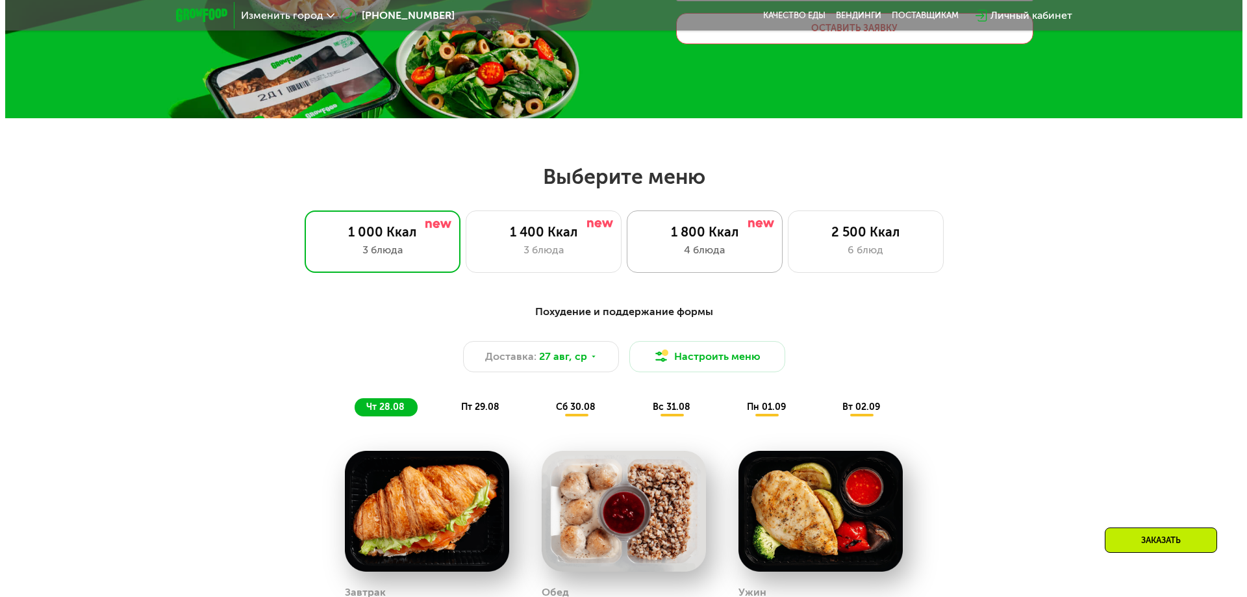
scroll to position [291, 0]
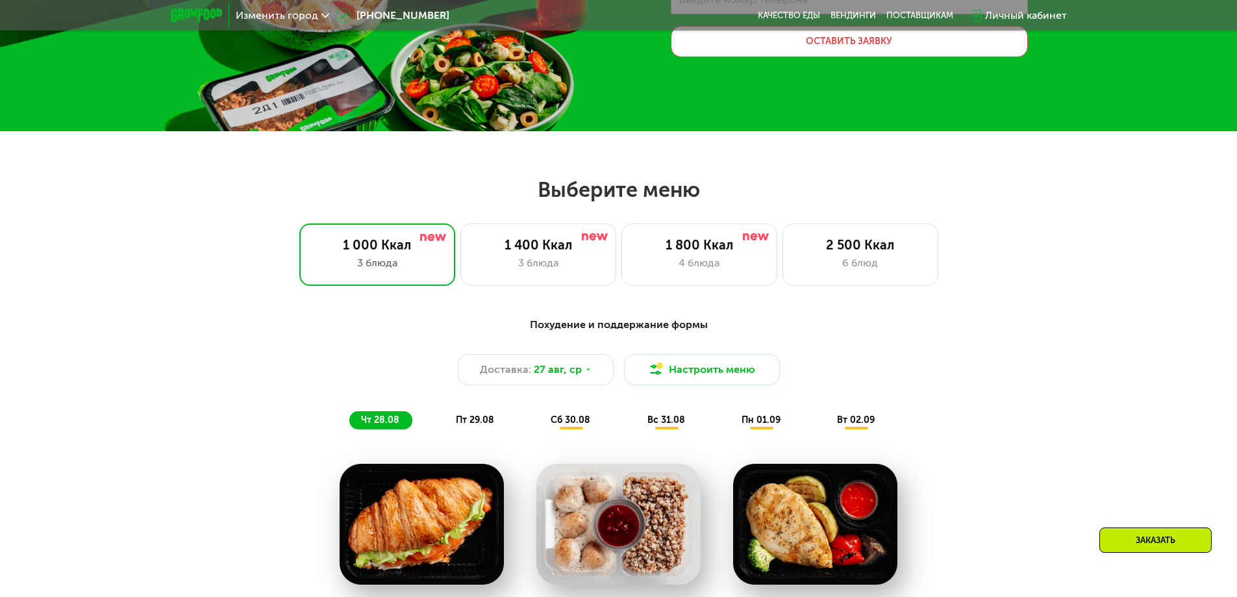
click at [717, 351] on div "Похудение и поддержание формы Доставка: [DATE] Настроить меню чт 28.08 пт 29.08…" at bounding box center [618, 373] width 769 height 112
click at [734, 364] on button "Настроить меню" at bounding box center [702, 369] width 156 height 31
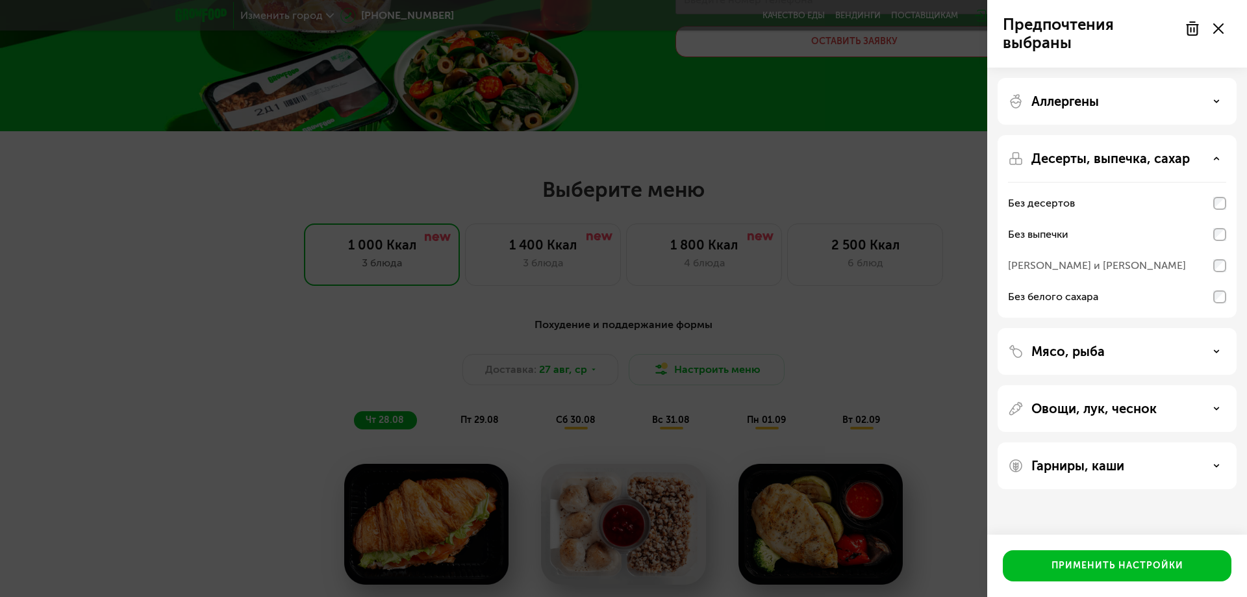
click at [1053, 347] on p "Мясо, рыба" at bounding box center [1067, 351] width 73 height 16
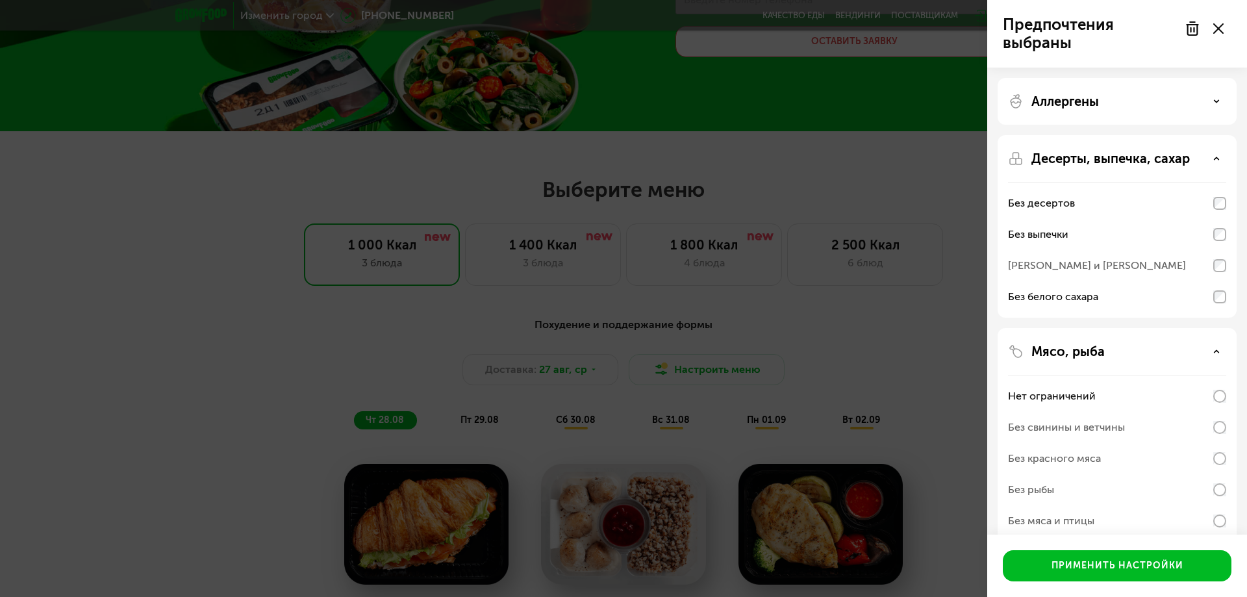
click at [1100, 414] on div "Без свинины и ветчины" at bounding box center [1117, 427] width 218 height 31
click at [1117, 423] on div "Без свинины и ветчины" at bounding box center [1066, 427] width 117 height 16
click at [1118, 432] on div "Без свинины и ветчины" at bounding box center [1066, 427] width 117 height 16
click at [1162, 219] on div "Без десертов" at bounding box center [1117, 234] width 218 height 31
click at [1178, 242] on div "Без выпечки" at bounding box center [1117, 234] width 218 height 31
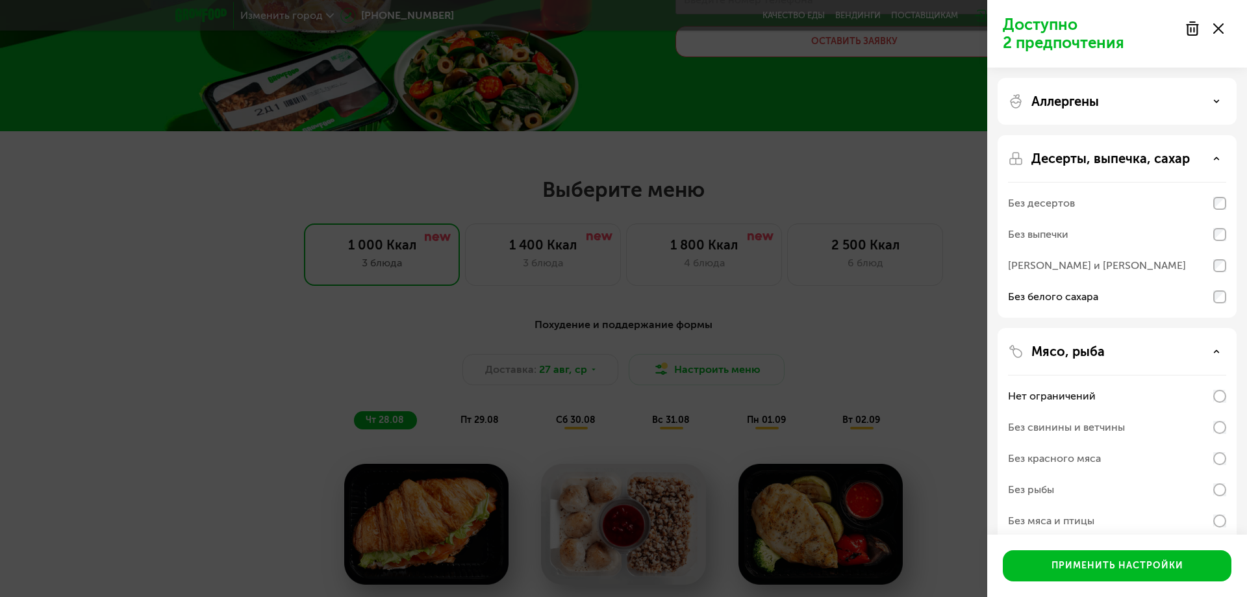
click at [1186, 292] on div "Без белого сахара" at bounding box center [1117, 296] width 218 height 31
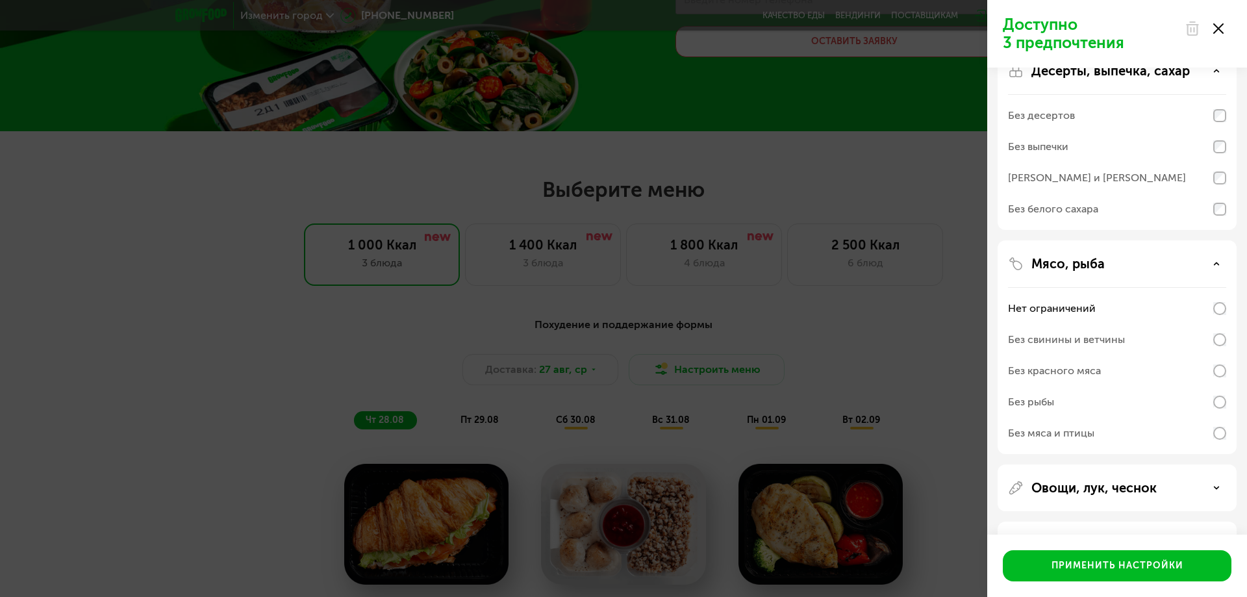
scroll to position [65, 0]
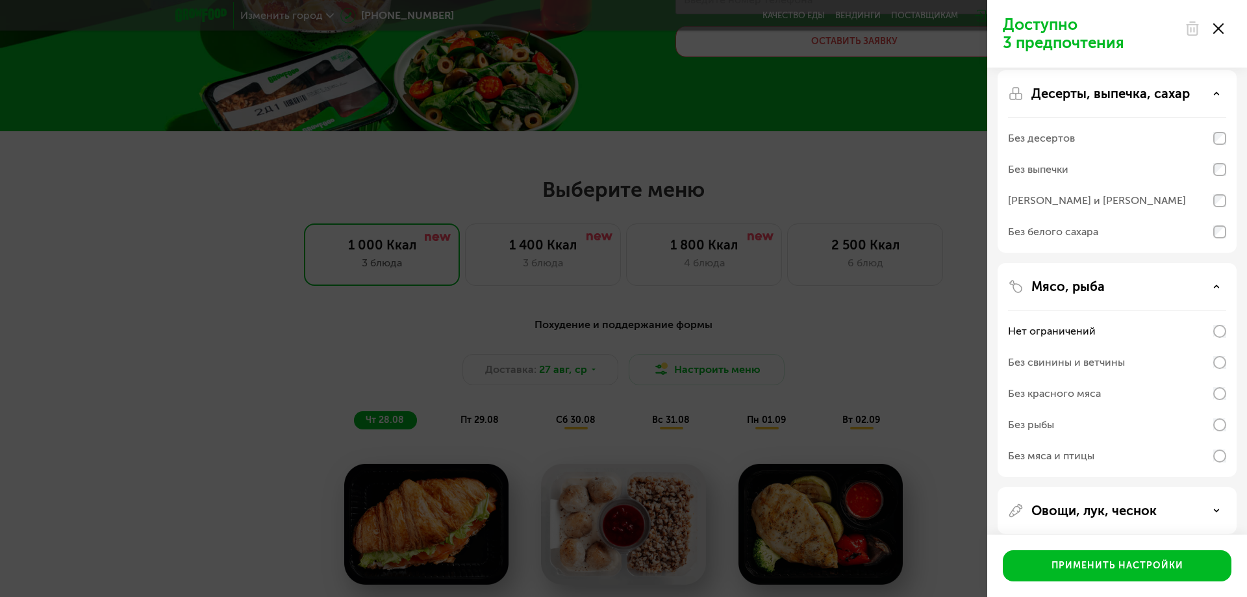
click at [1141, 97] on p "Десерты, выпечка, сахар" at bounding box center [1110, 94] width 158 height 16
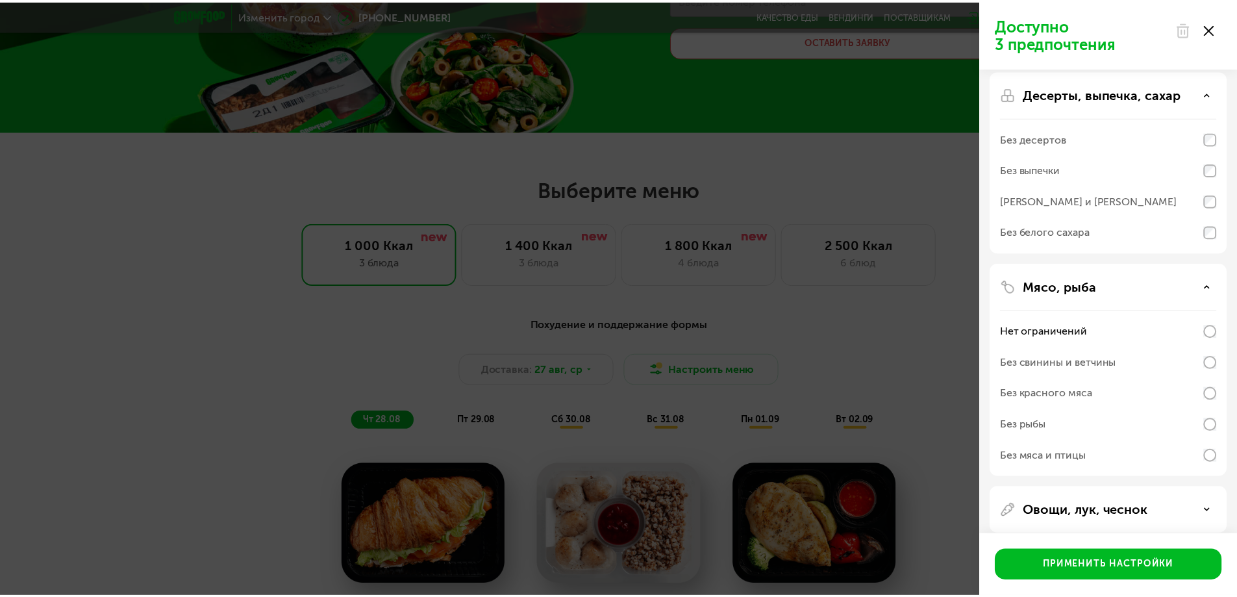
scroll to position [0, 0]
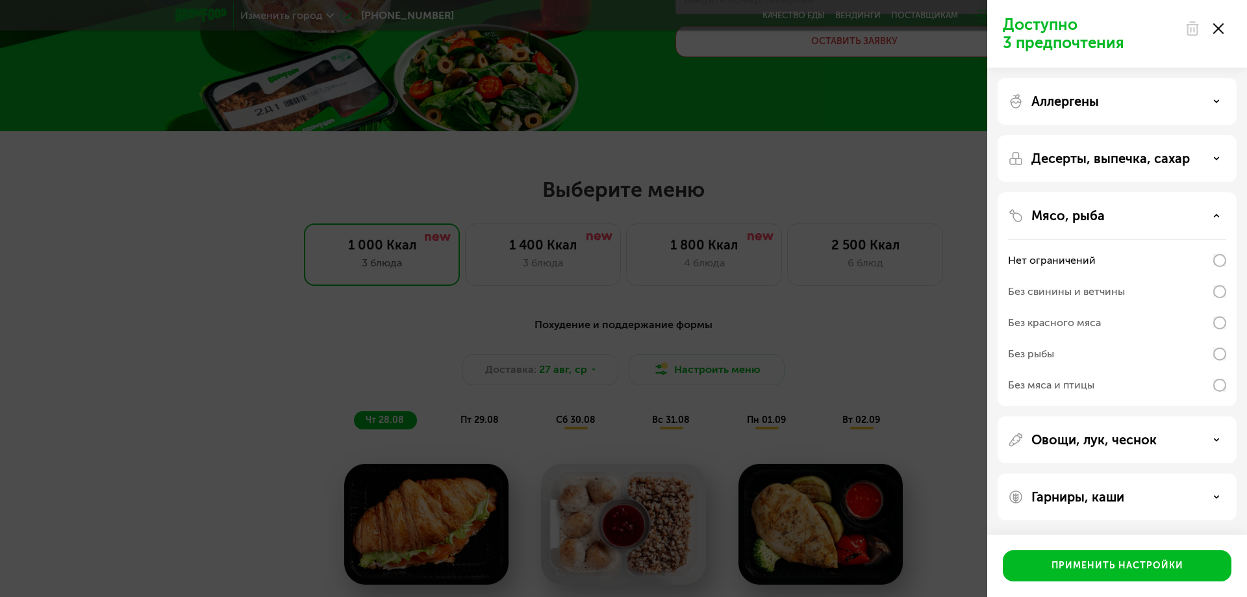
click at [1158, 307] on div "Без свинины и ветчины" at bounding box center [1117, 322] width 218 height 31
click at [1143, 338] on div "Без красного мяса" at bounding box center [1117, 353] width 218 height 31
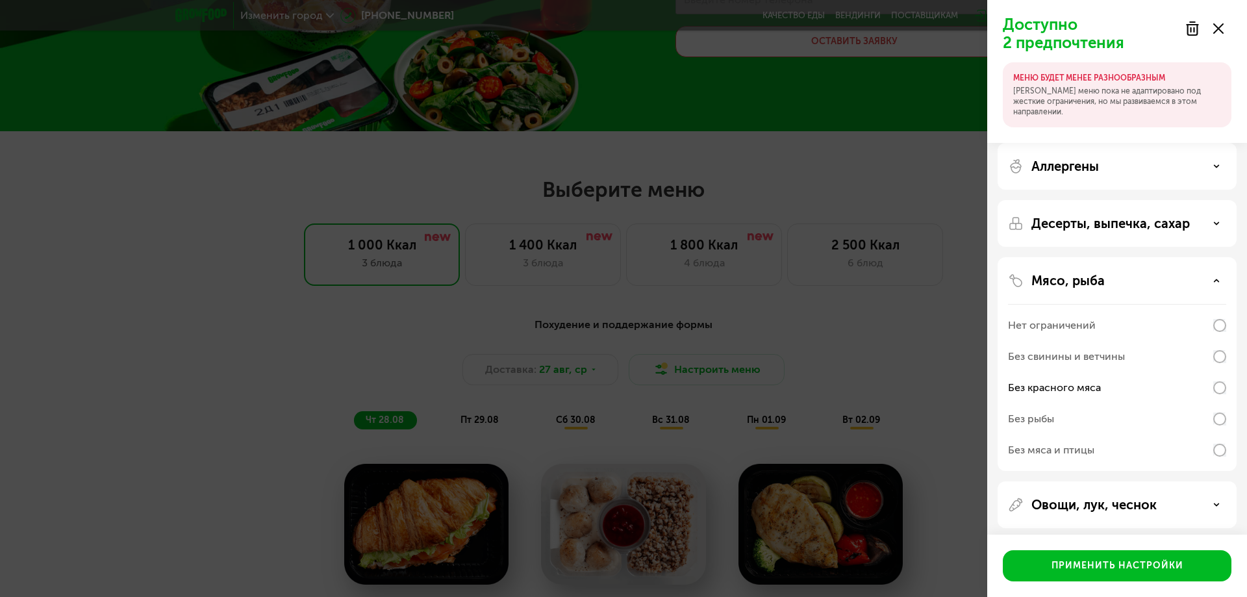
click at [1122, 359] on div "Без свинины и ветчины" at bounding box center [1066, 357] width 117 height 16
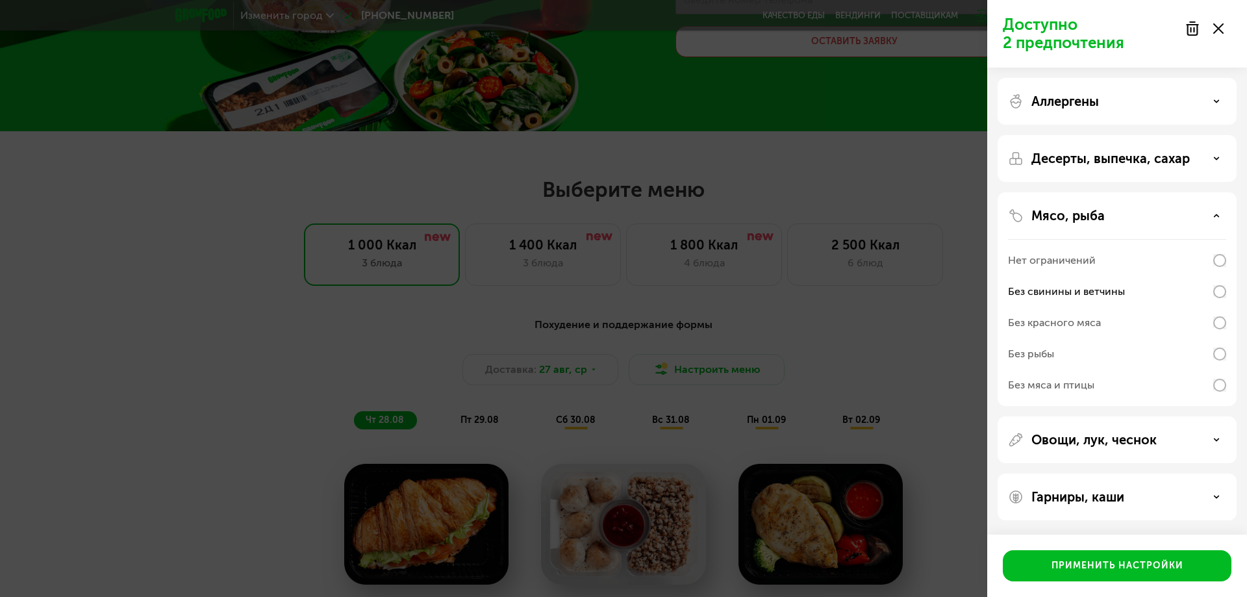
click at [1140, 338] on div "Без красного мяса" at bounding box center [1117, 353] width 218 height 31
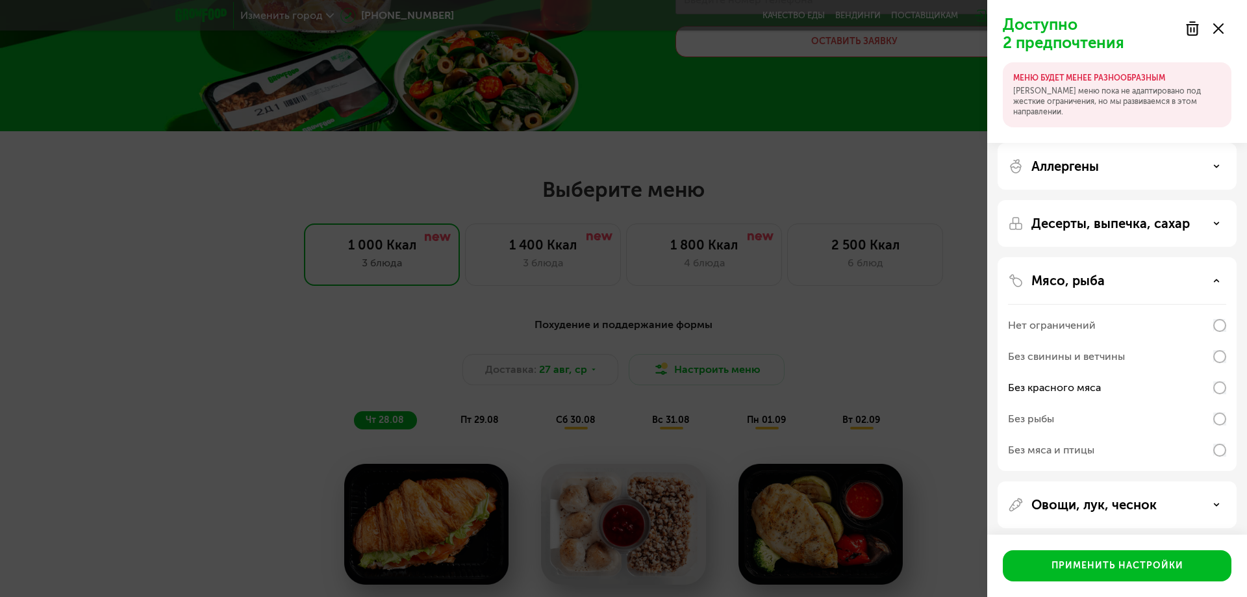
click at [756, 294] on div "Доступно 2 предпочтения МЕНЮ БУДЕТ МЕНЕЕ РАЗНООБРАЗНЫМ Наше меню пока не адапти…" at bounding box center [623, 298] width 1247 height 597
